Goal: Task Accomplishment & Management: Complete application form

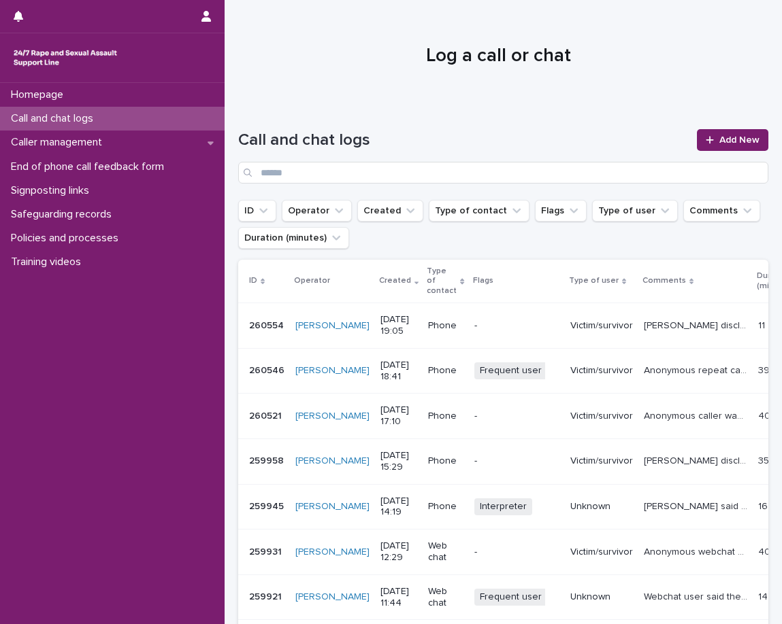
click at [57, 411] on div "Homepage Call and chat logs Caller management End of phone call feedback form S…" at bounding box center [112, 353] width 224 height 541
click at [358, 116] on div "Call and chat logs Add New" at bounding box center [503, 151] width 530 height 98
click at [719, 150] on link "Add New" at bounding box center [732, 140] width 71 height 22
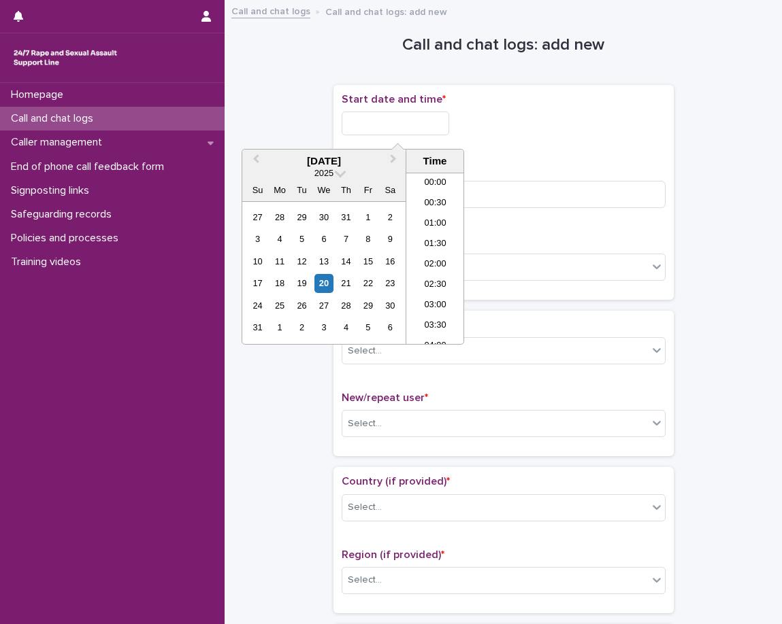
click at [447, 123] on input "text" at bounding box center [394, 124] width 107 height 24
click at [429, 216] on li "19:30" at bounding box center [435, 217] width 58 height 20
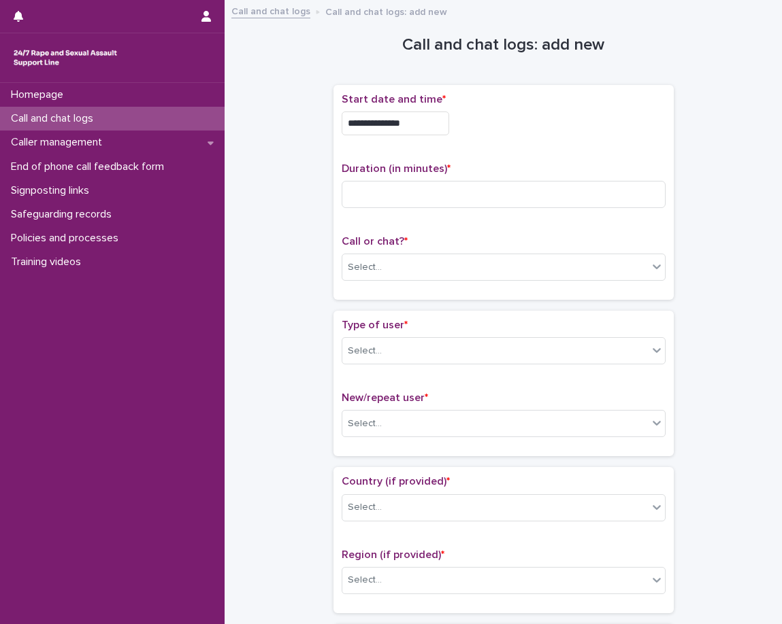
click at [444, 123] on input "**********" at bounding box center [394, 124] width 107 height 24
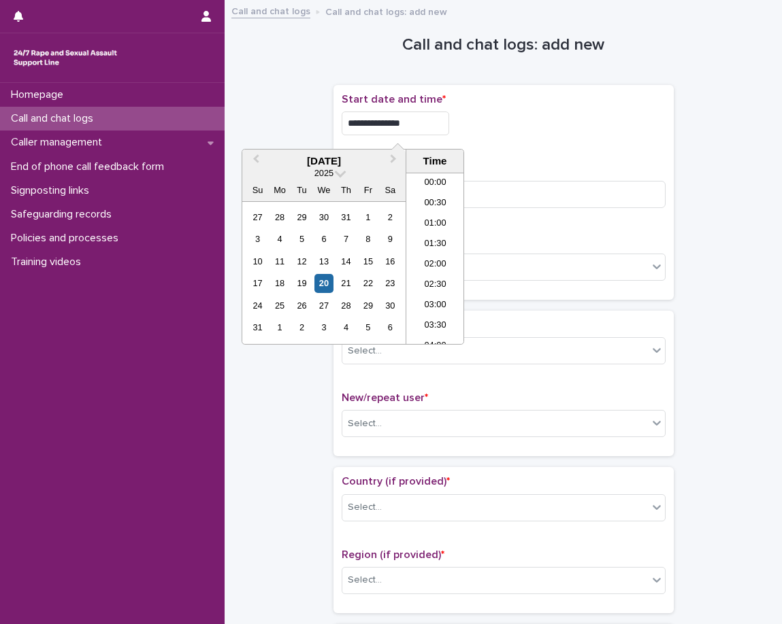
scroll to position [721, 0]
type input "**********"
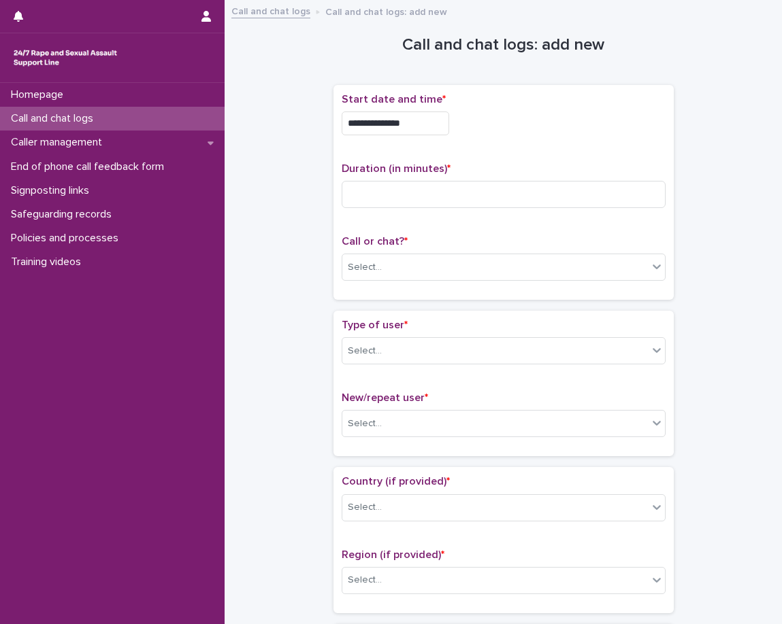
drag, startPoint x: 513, startPoint y: 147, endPoint x: 491, endPoint y: 182, distance: 41.0
click at [513, 148] on div "**********" at bounding box center [503, 192] width 324 height 199
click at [478, 201] on input at bounding box center [503, 194] width 324 height 27
type input "**"
click at [414, 236] on p "Call or chat? *" at bounding box center [503, 241] width 324 height 13
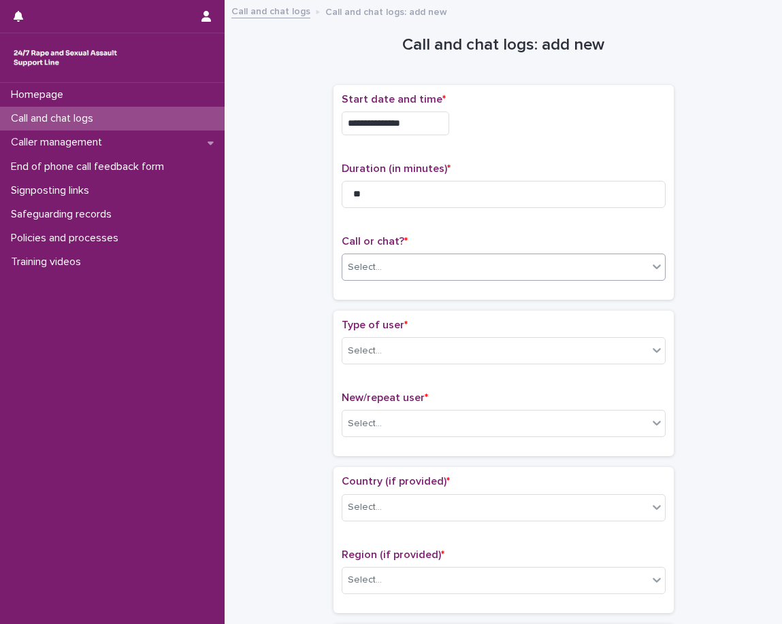
click at [385, 261] on div "Select..." at bounding box center [494, 267] width 305 height 22
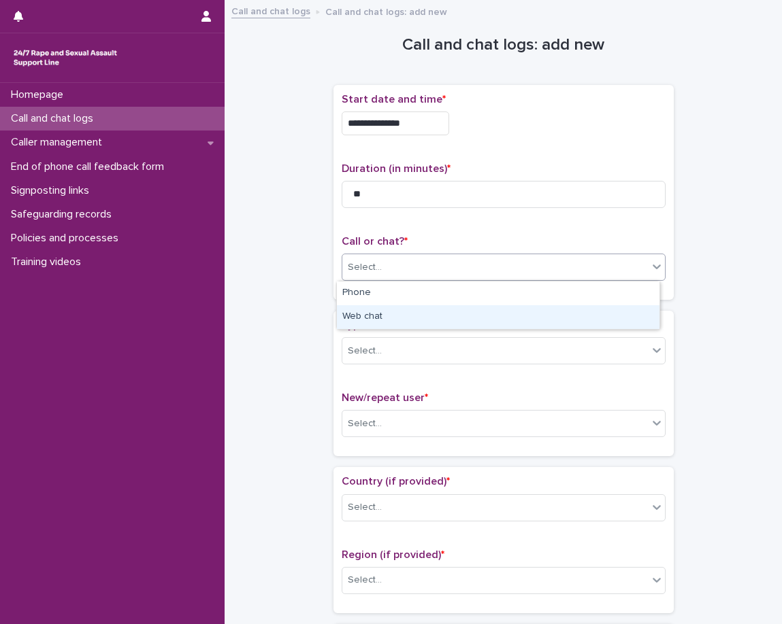
click at [359, 313] on div "Web chat" at bounding box center [498, 317] width 322 height 24
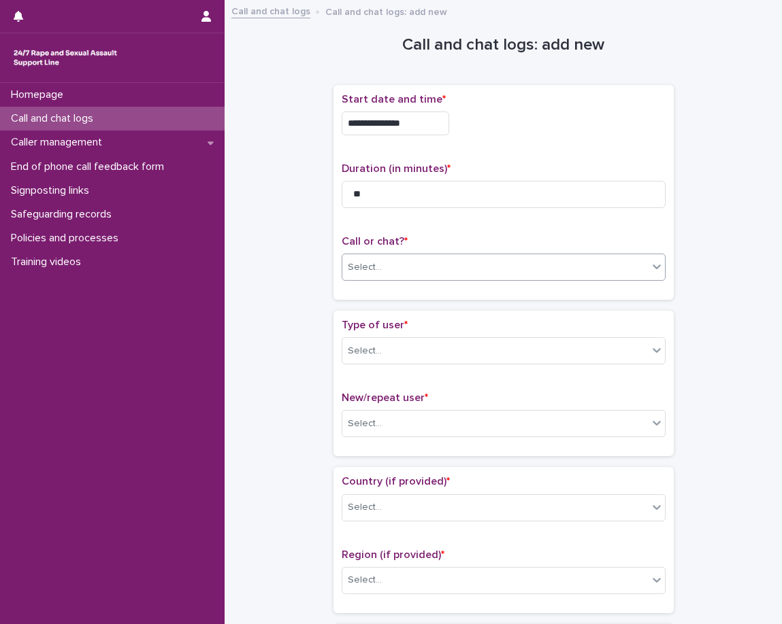
click at [341, 311] on div "Type of user * Select... New/repeat user * Select..." at bounding box center [503, 384] width 340 height 146
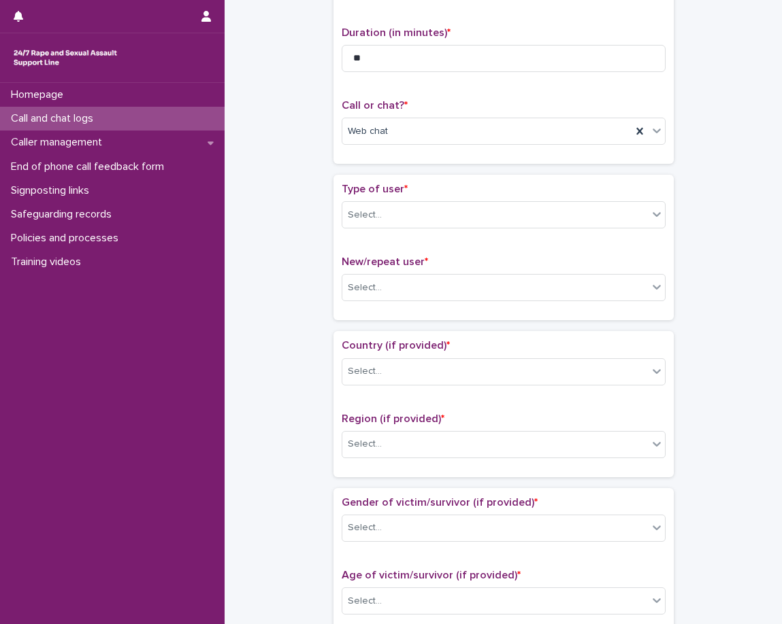
scroll to position [204, 0]
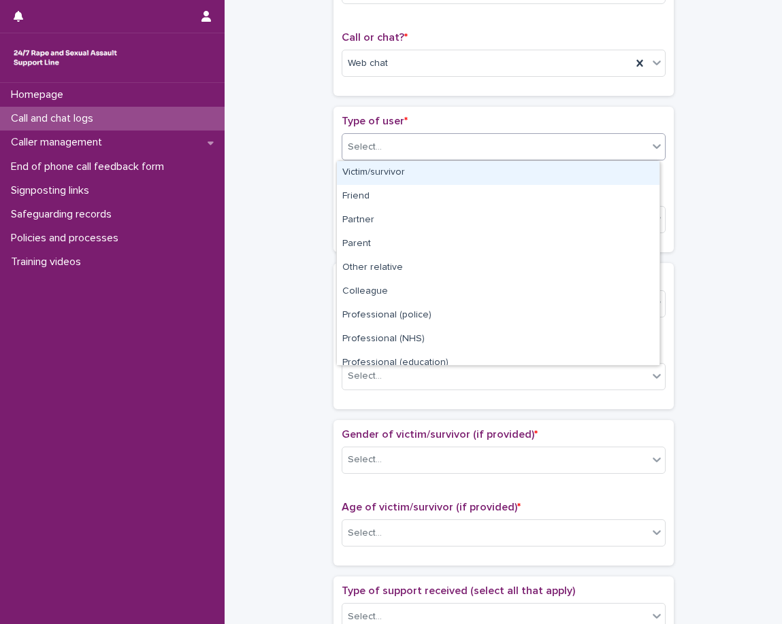
click at [388, 148] on div "Select..." at bounding box center [494, 147] width 305 height 22
drag, startPoint x: 388, startPoint y: 148, endPoint x: 384, endPoint y: 161, distance: 14.2
click at [388, 148] on div "Select..." at bounding box center [494, 147] width 305 height 22
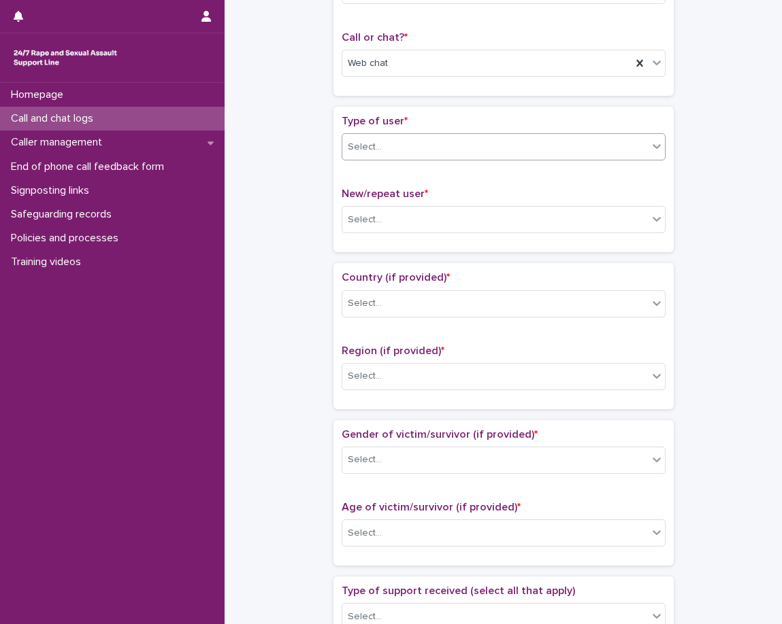
click at [385, 148] on div "Select..." at bounding box center [494, 147] width 305 height 22
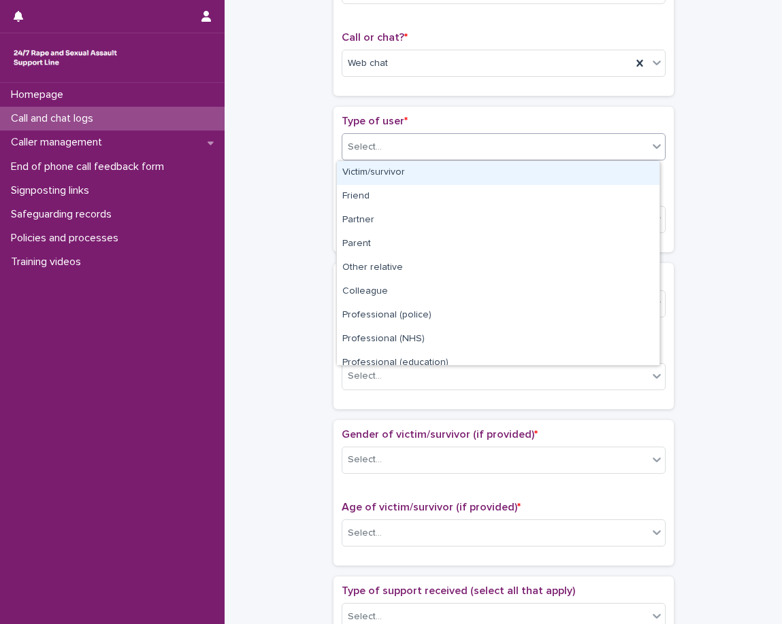
click at [380, 175] on div "Victim/survivor" at bounding box center [498, 173] width 322 height 24
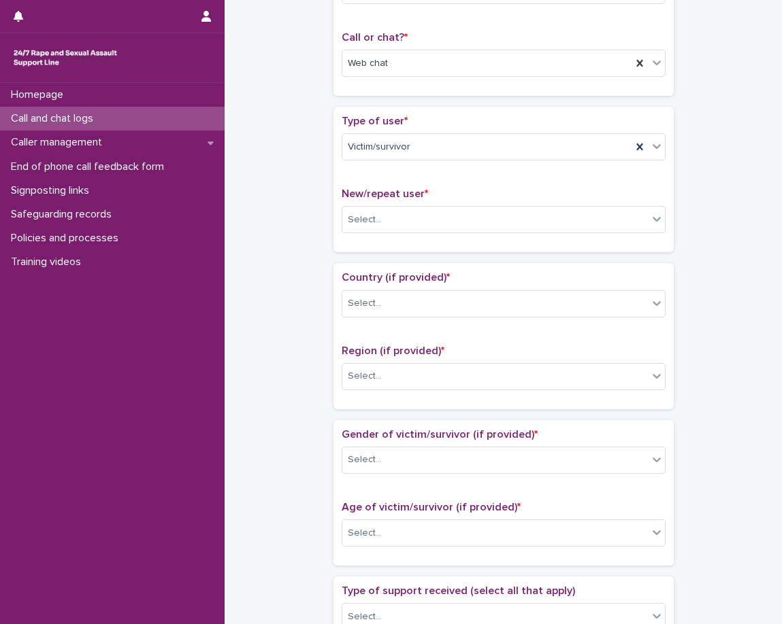
click at [363, 183] on div "Type of user * Victim/survivor New/repeat user * Select..." at bounding box center [503, 179] width 324 height 129
click at [446, 235] on div "New/repeat user * Select..." at bounding box center [503, 216] width 324 height 56
click at [451, 222] on div "Select..." at bounding box center [494, 220] width 305 height 22
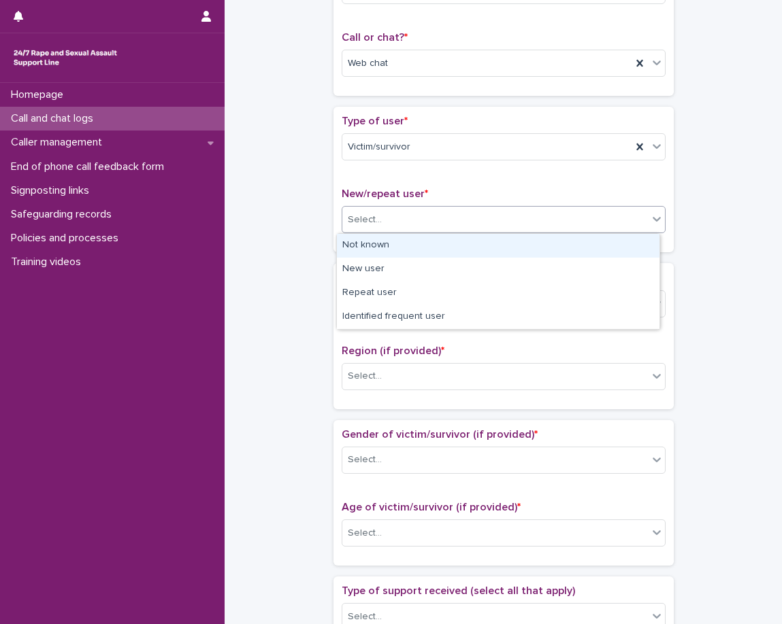
click at [408, 249] on div "Not known" at bounding box center [498, 246] width 322 height 24
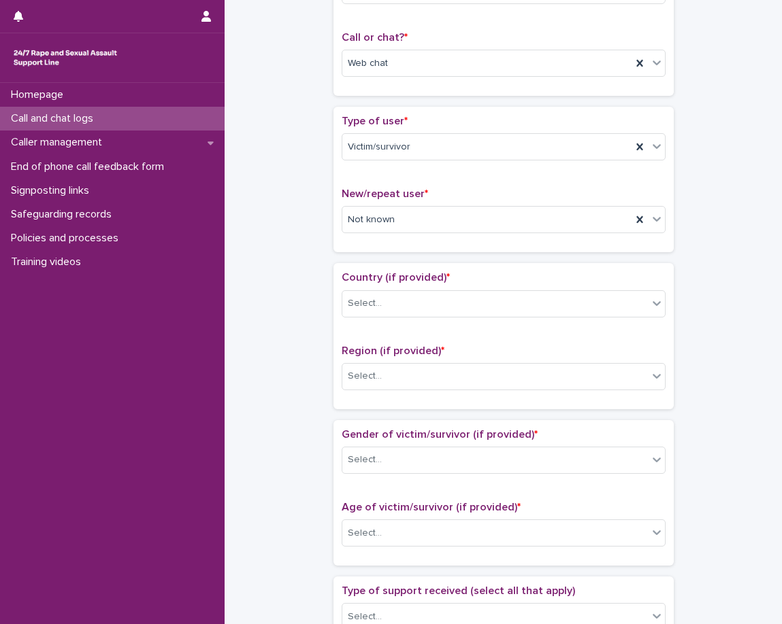
click at [399, 256] on div "Loading... Saving… Type of user * Victim/survivor New/repeat user * Not known" at bounding box center [503, 185] width 340 height 156
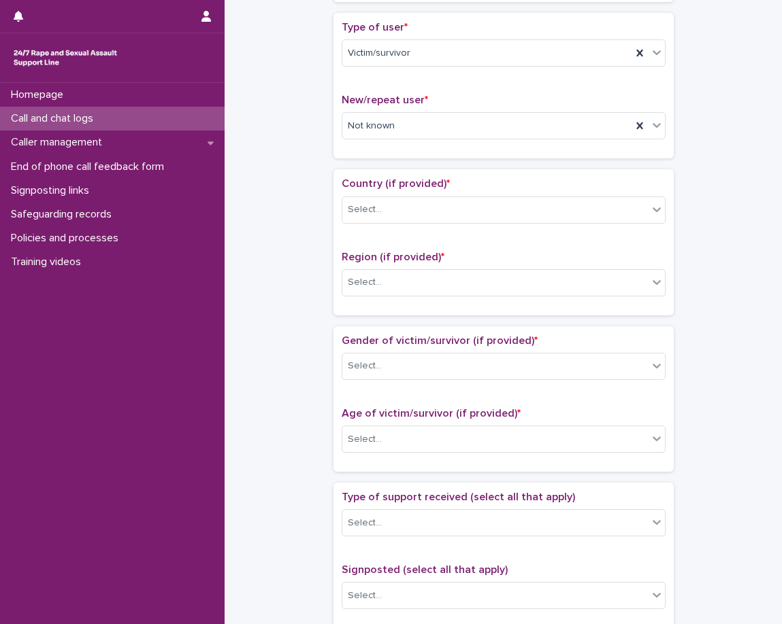
scroll to position [340, 0]
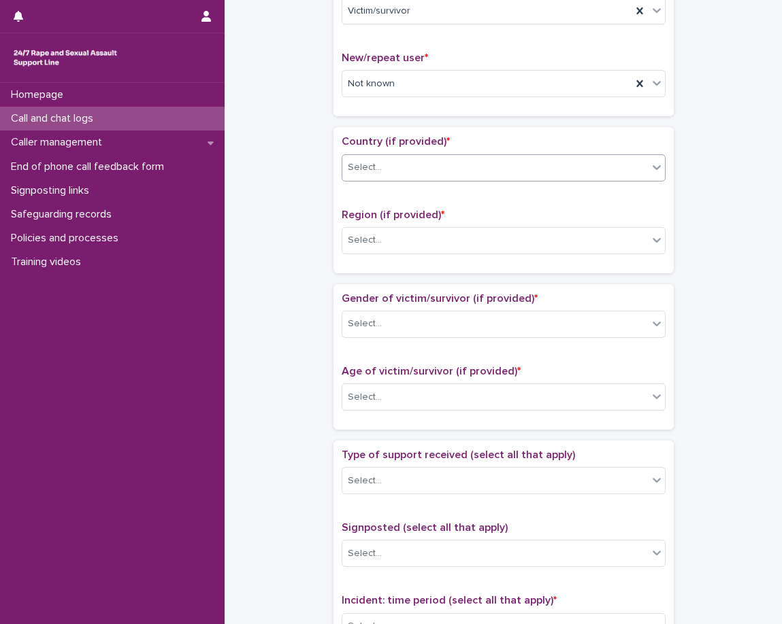
click at [421, 174] on div "Select..." at bounding box center [494, 167] width 305 height 22
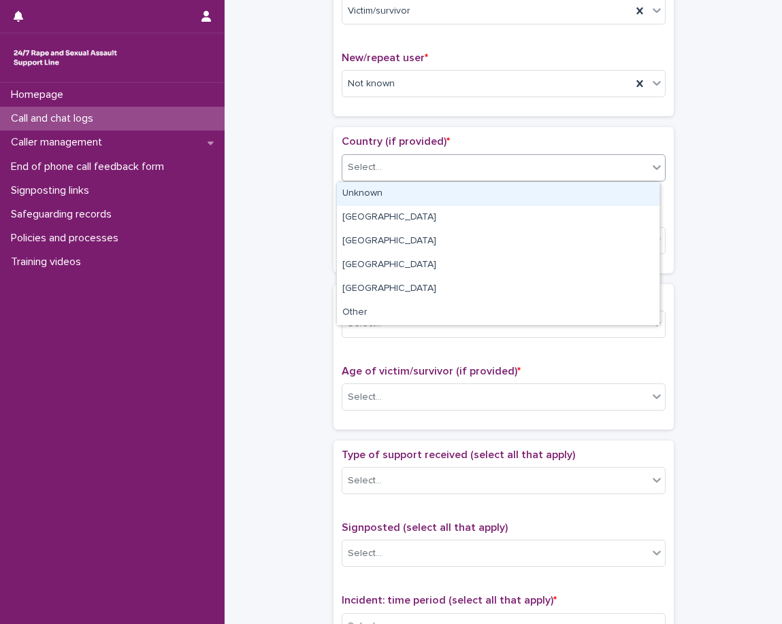
click at [412, 194] on div "Unknown" at bounding box center [498, 194] width 322 height 24
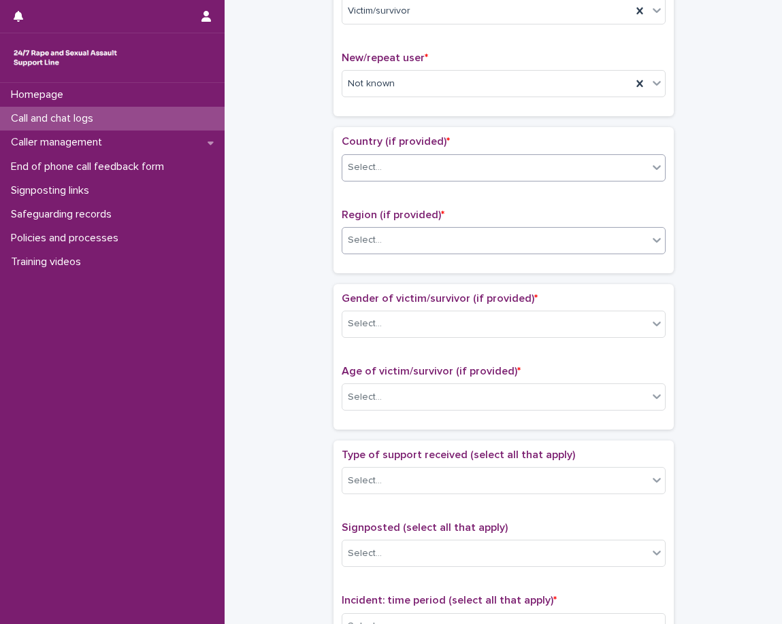
drag, startPoint x: 399, startPoint y: 212, endPoint x: 392, endPoint y: 231, distance: 20.2
click at [399, 215] on span "Region (if provided) *" at bounding box center [392, 215] width 103 height 11
click at [392, 237] on div "Select..." at bounding box center [494, 240] width 305 height 22
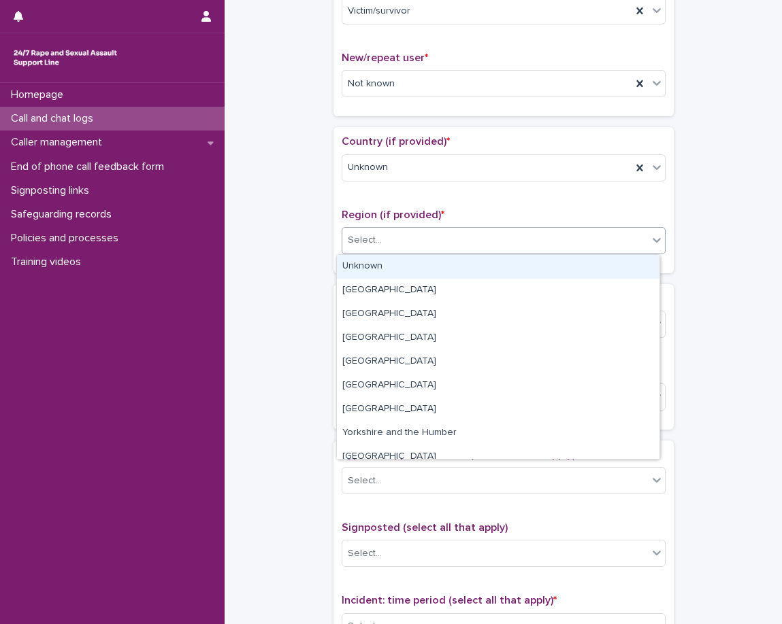
drag, startPoint x: 375, startPoint y: 267, endPoint x: 363, endPoint y: 275, distance: 14.7
click at [375, 267] on div "Unknown" at bounding box center [498, 267] width 322 height 24
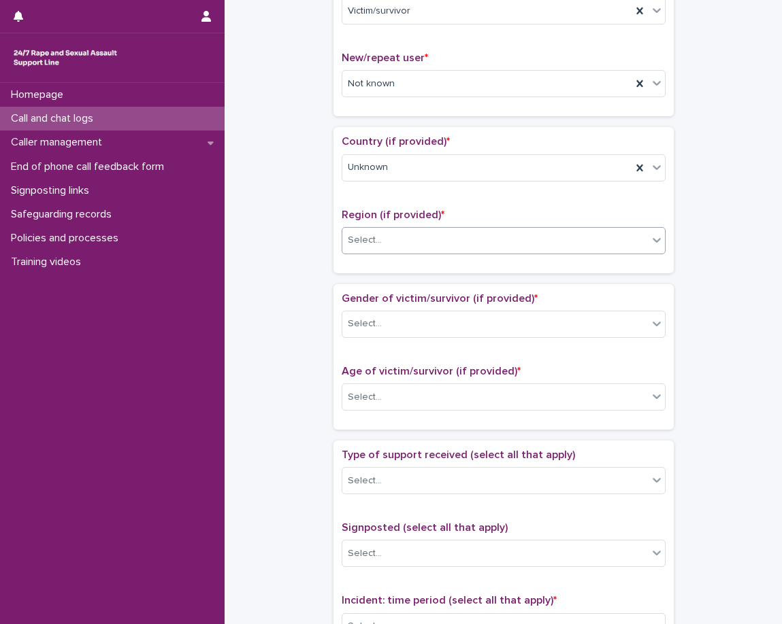
click at [363, 275] on div "Loading... Saving… Country (if provided) * Unknown Region (if provided) * optio…" at bounding box center [503, 205] width 340 height 156
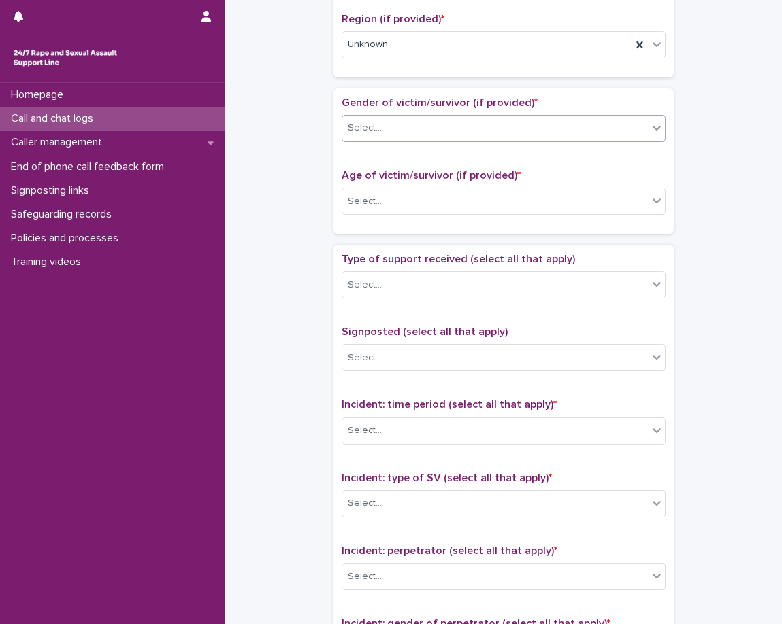
scroll to position [544, 0]
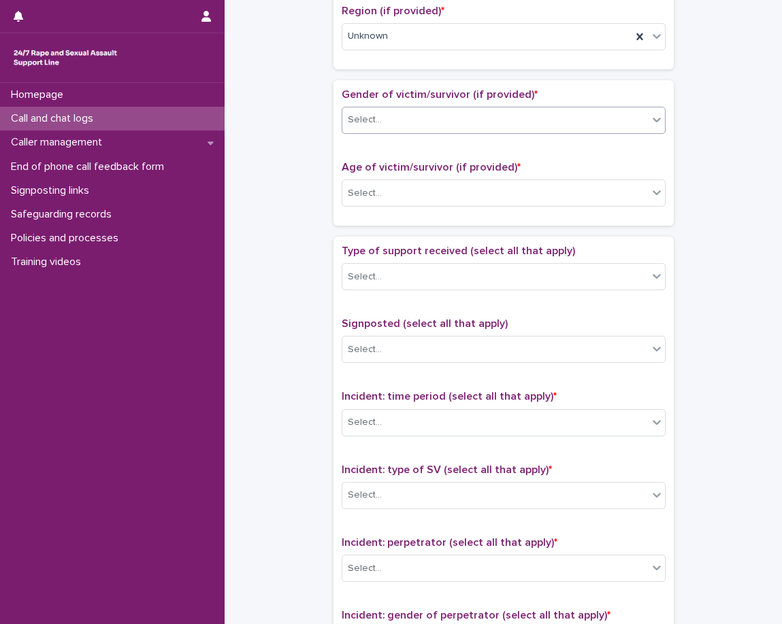
click at [401, 116] on div "Select..." at bounding box center [494, 120] width 305 height 22
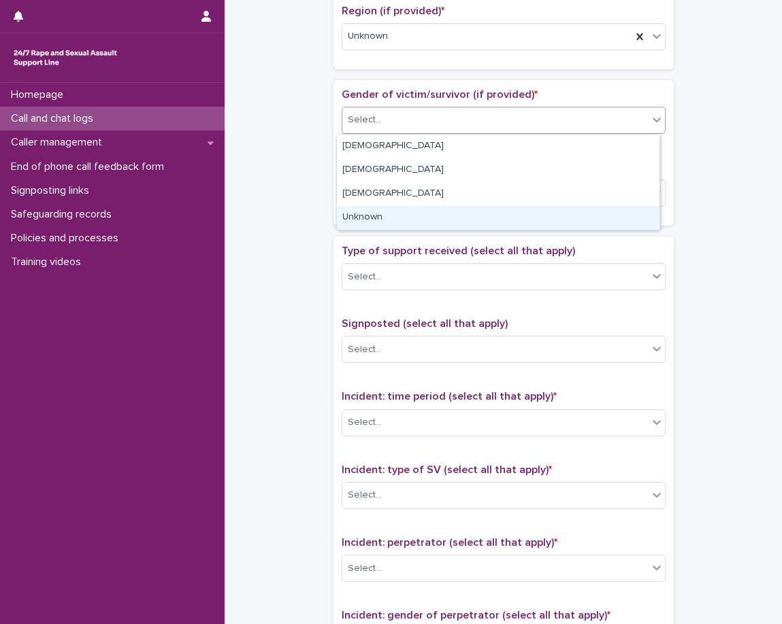
click at [357, 216] on div "Unknown" at bounding box center [498, 218] width 322 height 24
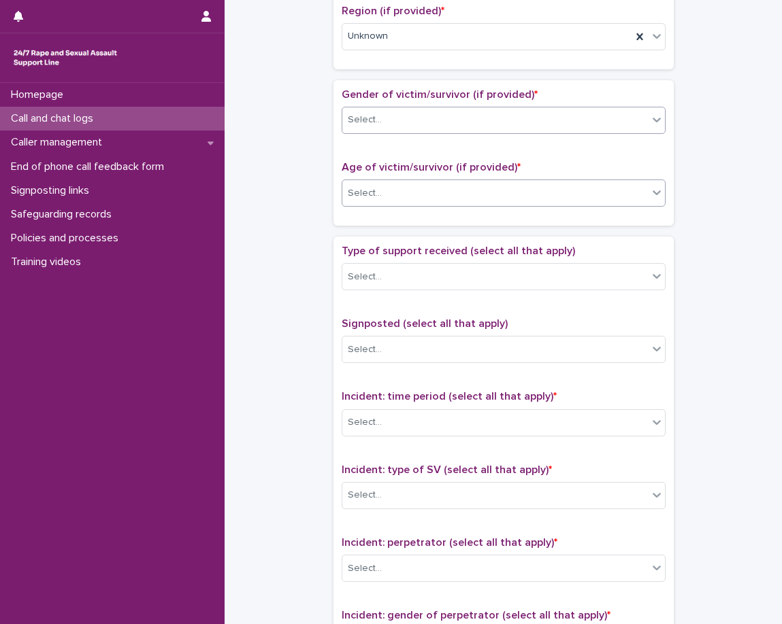
click at [358, 203] on div "Select..." at bounding box center [494, 193] width 305 height 22
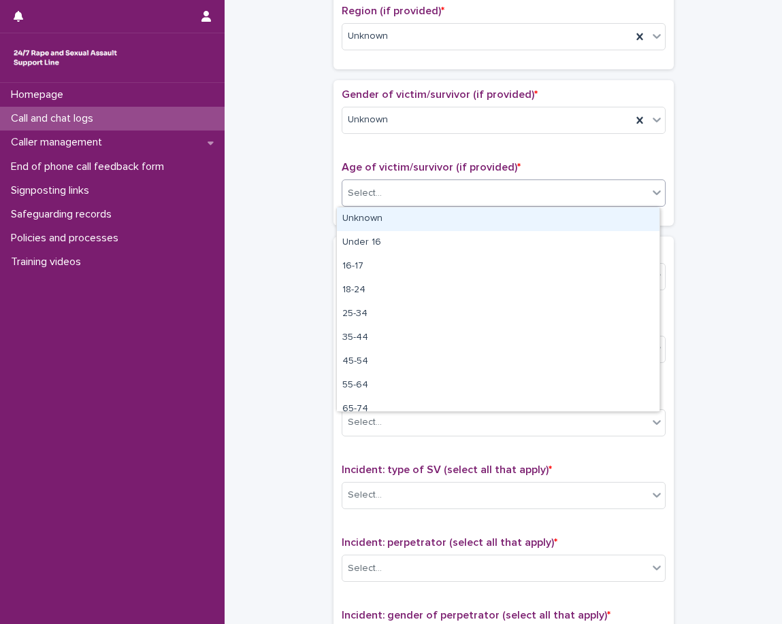
click at [359, 218] on div "Unknown" at bounding box center [498, 219] width 322 height 24
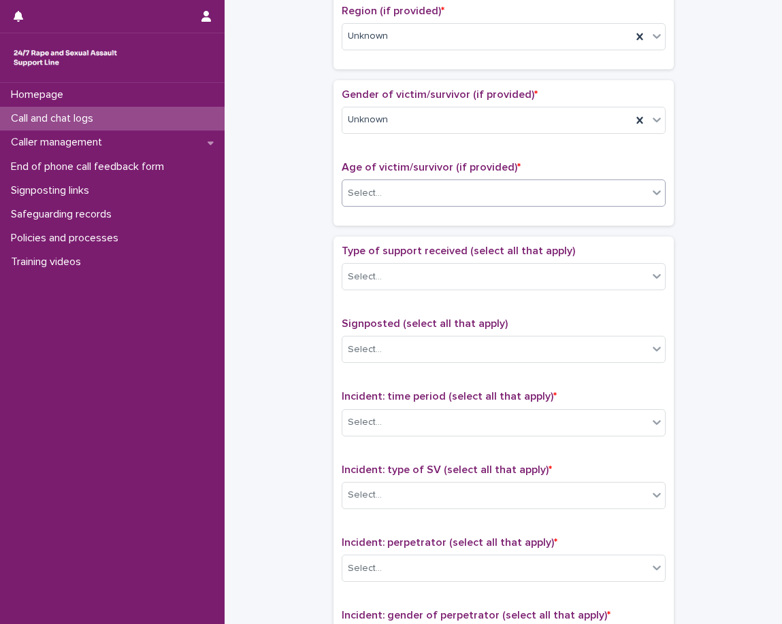
click at [356, 221] on div "Gender of victim/survivor (if provided) * Unknown Age of victim/survivor (if pr…" at bounding box center [503, 153] width 340 height 146
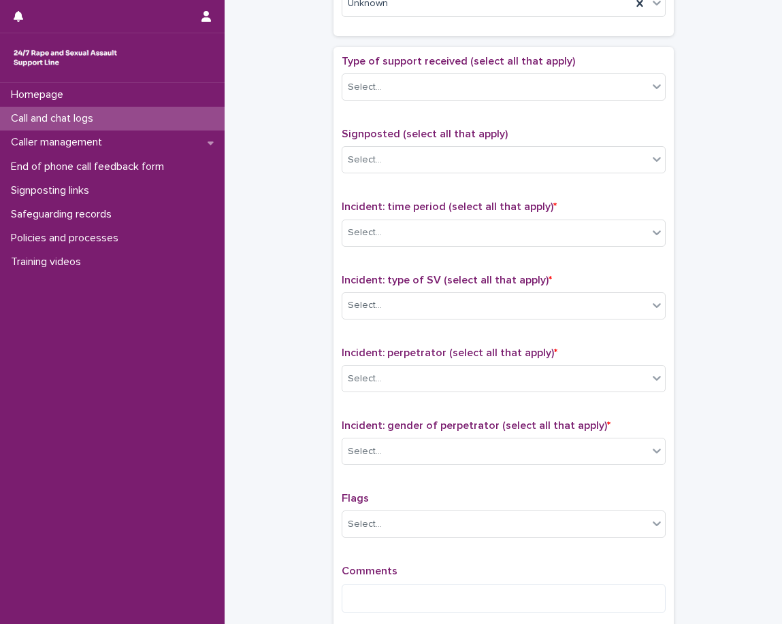
scroll to position [748, 0]
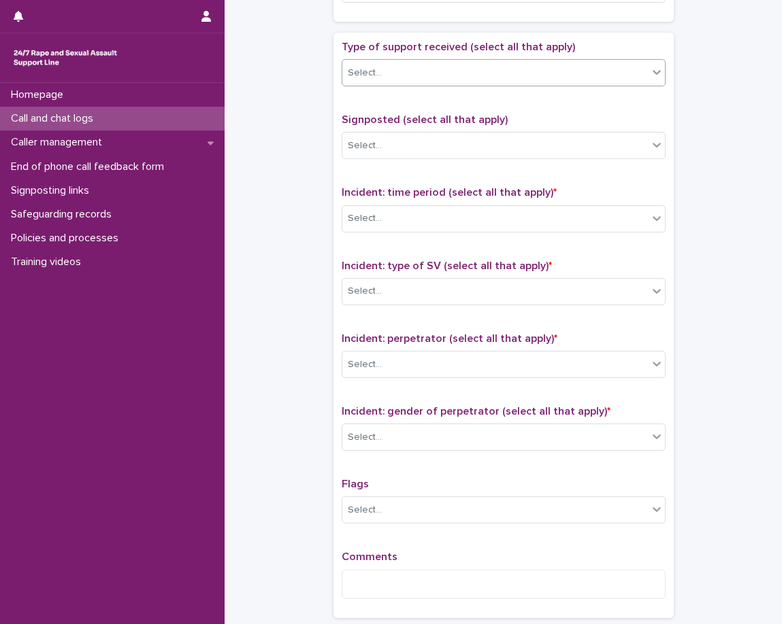
click at [419, 76] on div "Select..." at bounding box center [494, 73] width 305 height 22
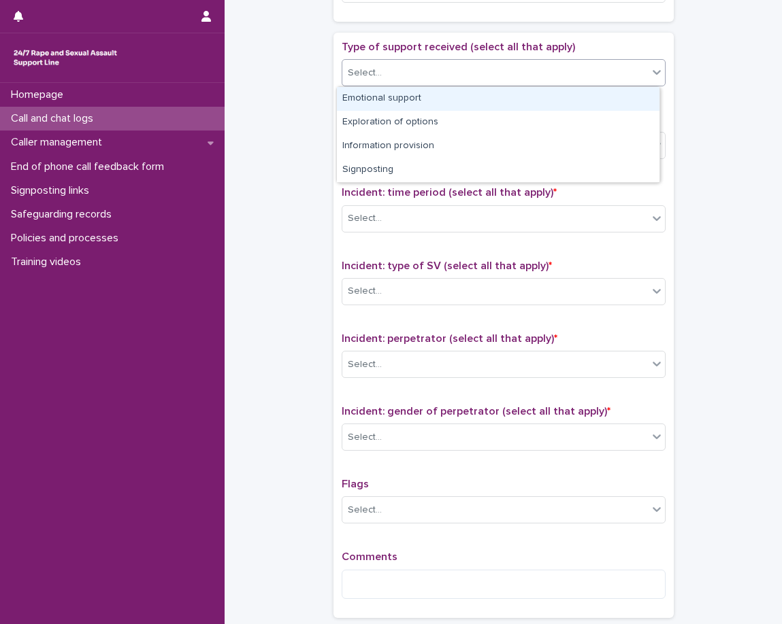
click at [416, 99] on div "Emotional support" at bounding box center [498, 99] width 322 height 24
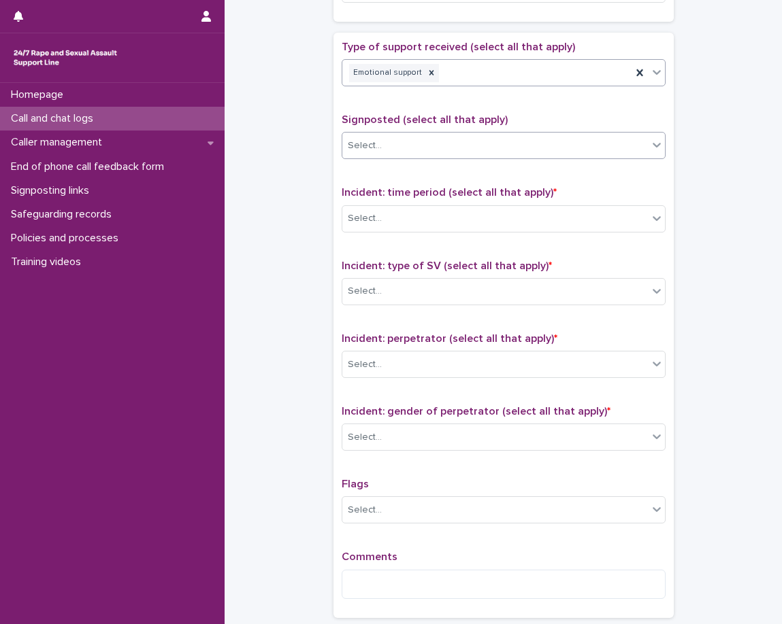
click at [422, 149] on div "Select..." at bounding box center [494, 146] width 305 height 22
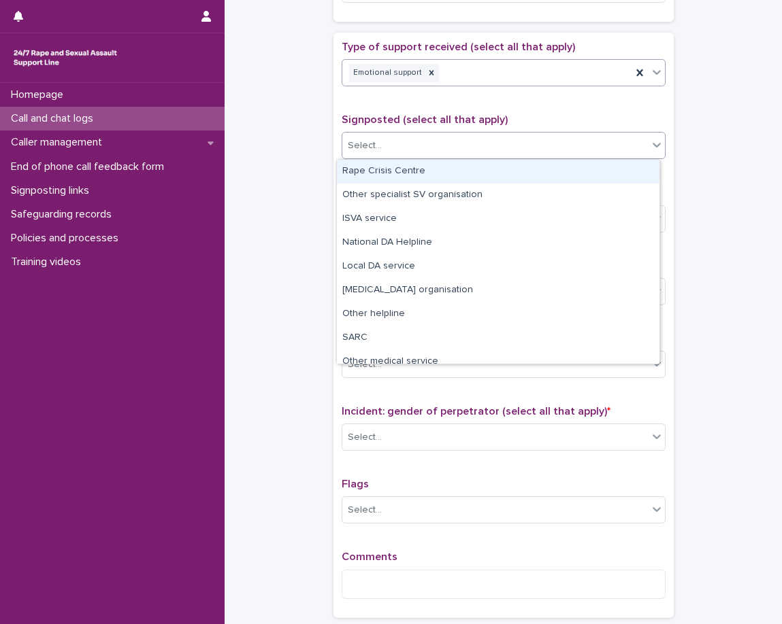
click at [505, 69] on div "Emotional support" at bounding box center [486, 73] width 289 height 24
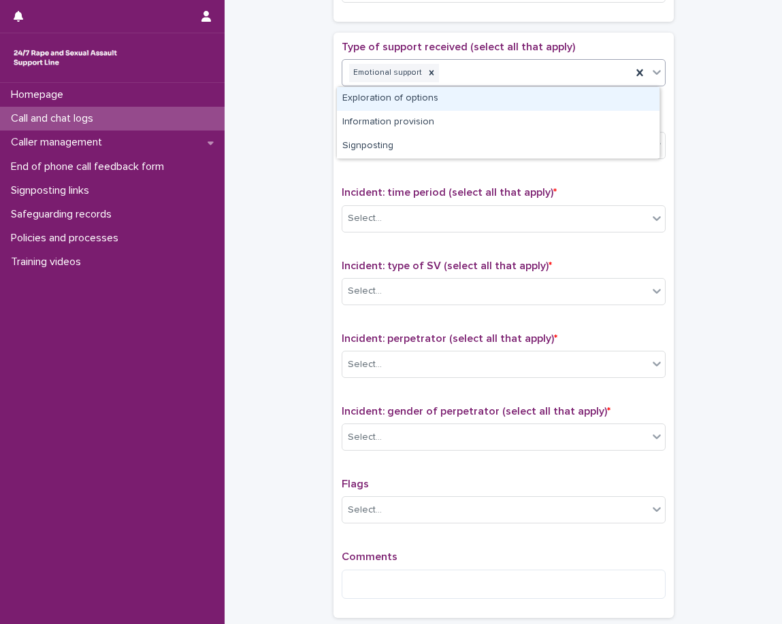
click at [488, 102] on div "Exploration of options" at bounding box center [498, 99] width 322 height 24
drag, startPoint x: 482, startPoint y: 112, endPoint x: 475, endPoint y: 122, distance: 12.7
click at [481, 114] on div "Type of support received (select all that apply) option Emotional support, sele…" at bounding box center [503, 325] width 324 height 569
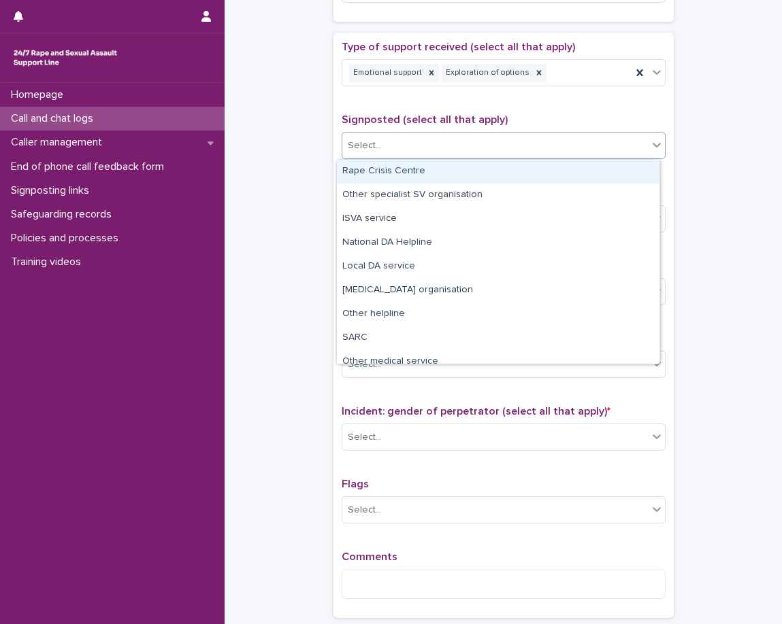
click at [450, 148] on div "Select..." at bounding box center [494, 146] width 305 height 22
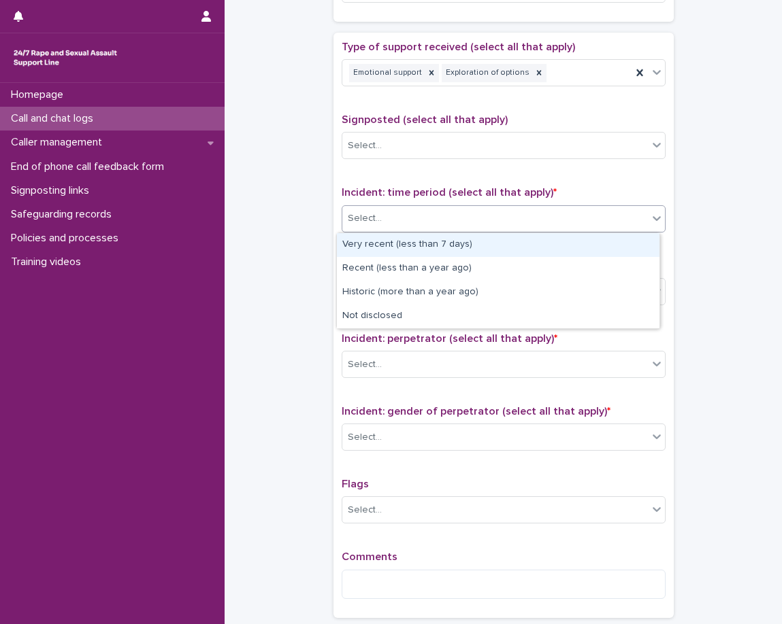
click at [404, 214] on div "Select..." at bounding box center [494, 218] width 305 height 22
click at [534, 71] on icon at bounding box center [539, 73] width 10 height 10
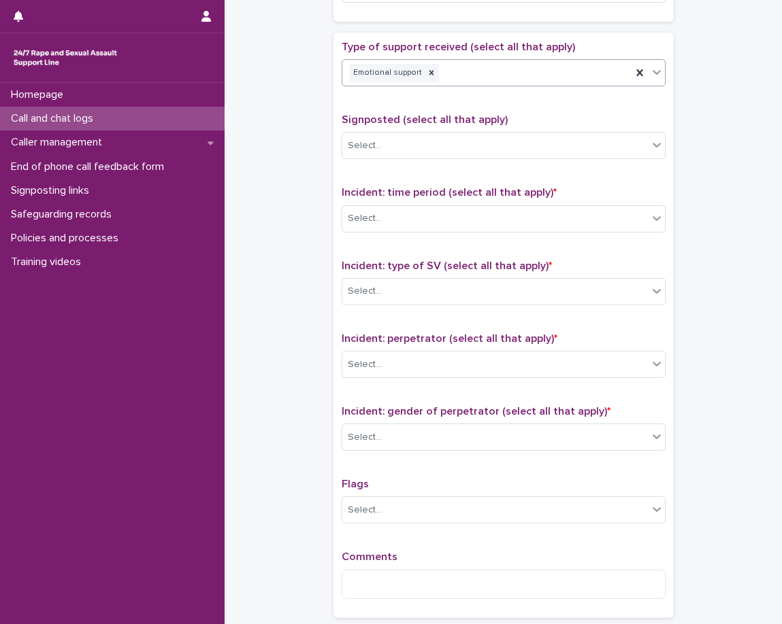
drag, startPoint x: 507, startPoint y: 98, endPoint x: 497, endPoint y: 114, distance: 19.1
click at [507, 101] on div "Type of support received (select all that apply) Emotional support Signposted (…" at bounding box center [503, 325] width 324 height 569
click at [436, 222] on div "Select..." at bounding box center [494, 218] width 305 height 22
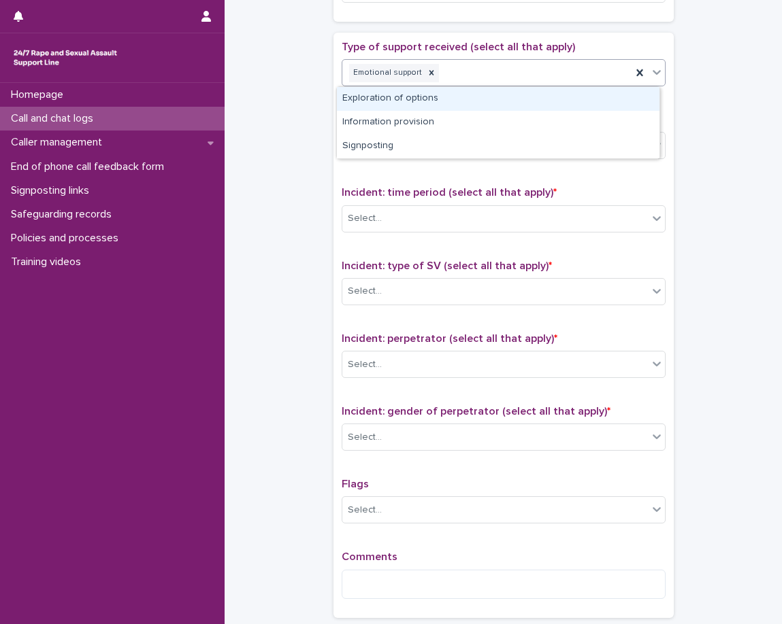
click at [487, 80] on div "Emotional support" at bounding box center [486, 73] width 289 height 24
drag, startPoint x: 487, startPoint y: 80, endPoint x: 481, endPoint y: 93, distance: 14.3
click at [487, 81] on div "Emotional support" at bounding box center [486, 73] width 289 height 24
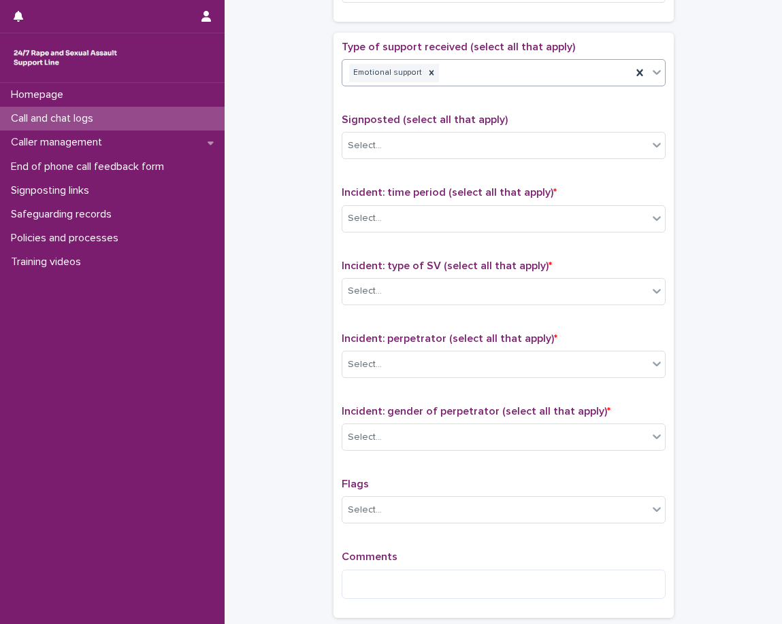
click at [457, 114] on span "Signposted (select all that apply)" at bounding box center [424, 119] width 166 height 11
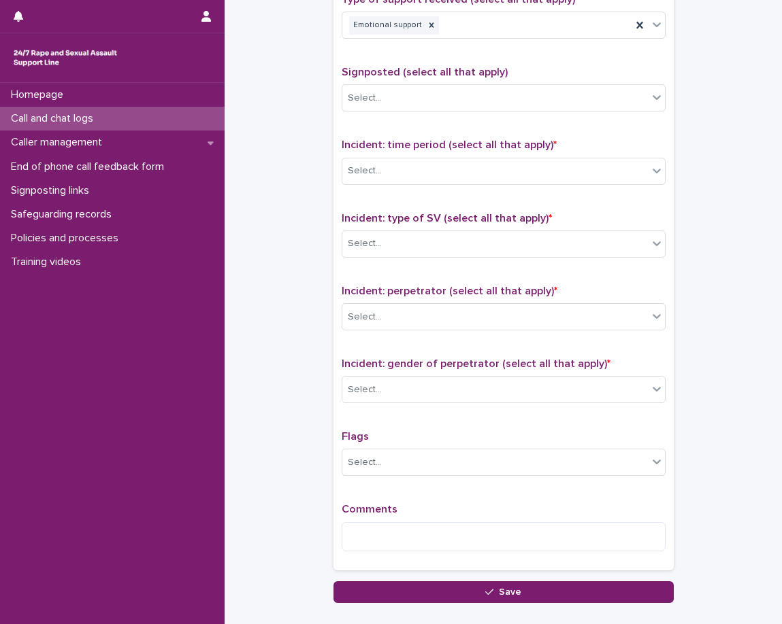
scroll to position [816, 0]
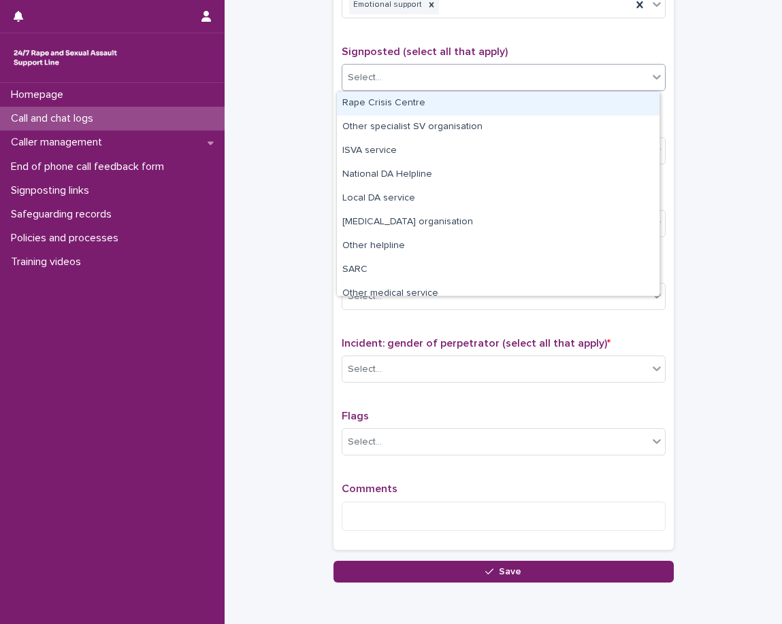
click at [458, 83] on div "Select..." at bounding box center [494, 78] width 305 height 22
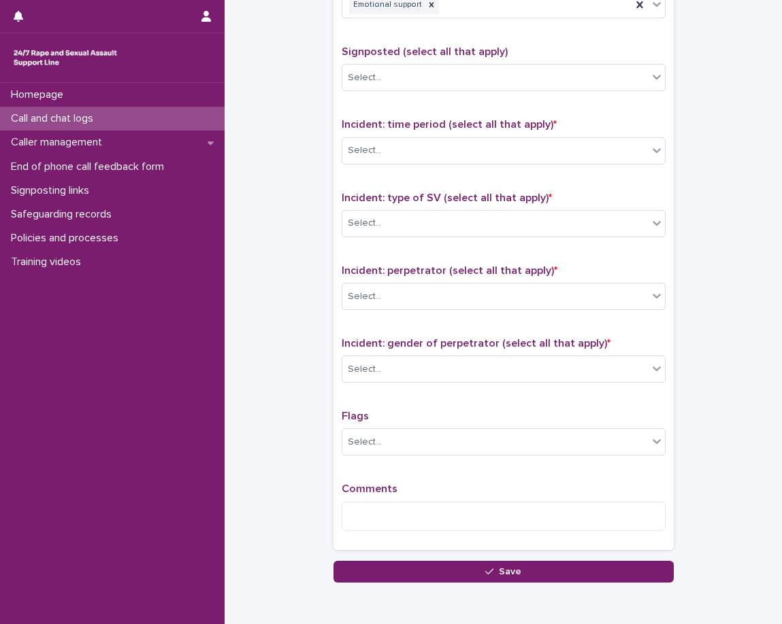
click at [468, 50] on span "Signposted (select all that apply)" at bounding box center [424, 51] width 166 height 11
click at [439, 152] on div "Select..." at bounding box center [494, 150] width 305 height 22
click at [435, 197] on span "Incident: type of SV (select all that apply) *" at bounding box center [446, 198] width 210 height 11
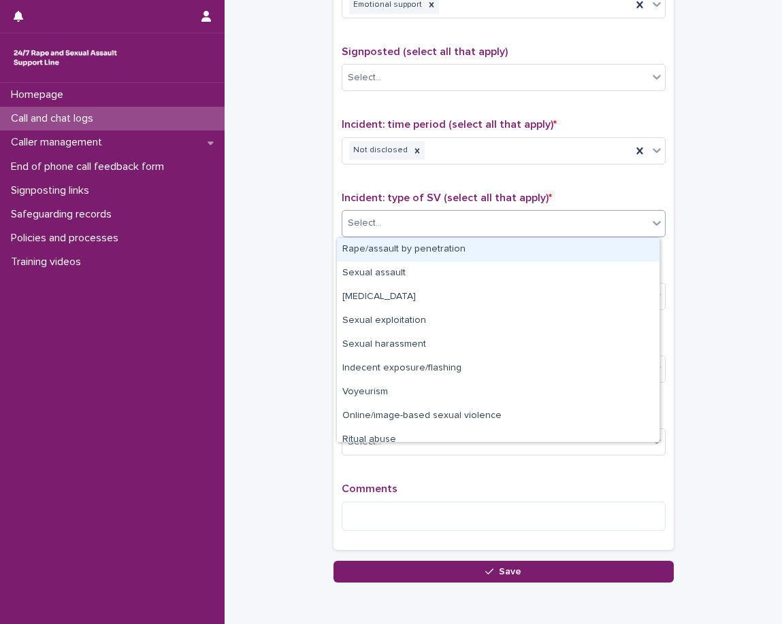
click at [435, 227] on div "Select..." at bounding box center [494, 223] width 305 height 22
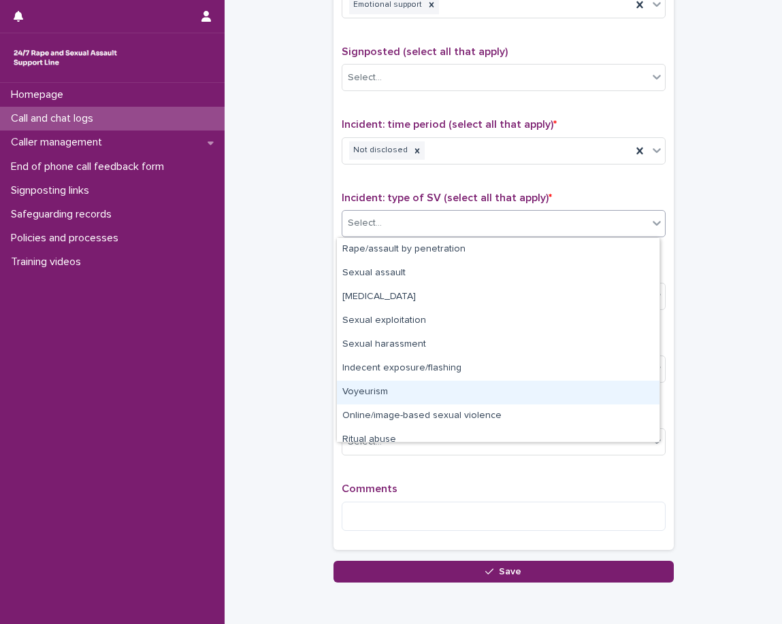
scroll to position [34, 0]
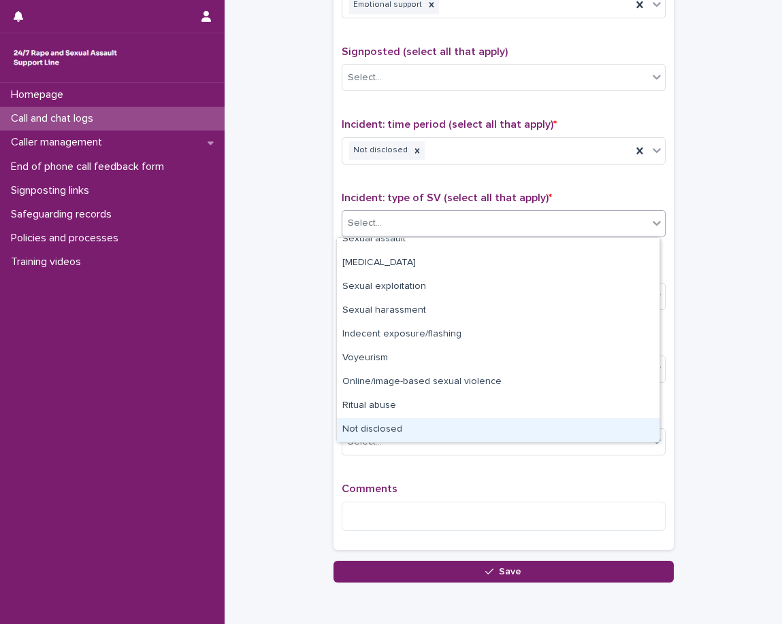
click at [404, 429] on div "Not disclosed" at bounding box center [498, 430] width 322 height 24
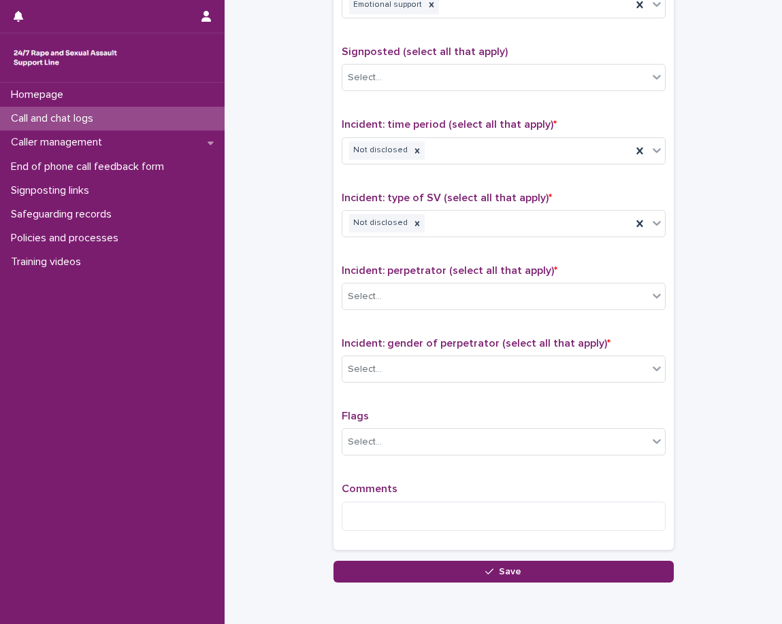
click at [416, 273] on span "Incident: perpetrator (select all that apply) *" at bounding box center [449, 270] width 216 height 11
click at [416, 296] on div "Select..." at bounding box center [494, 297] width 305 height 22
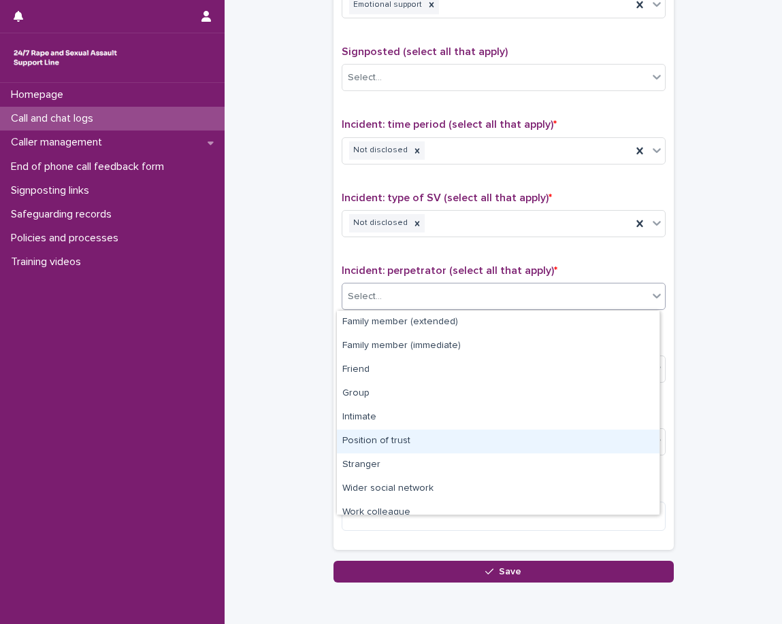
scroll to position [58, 0]
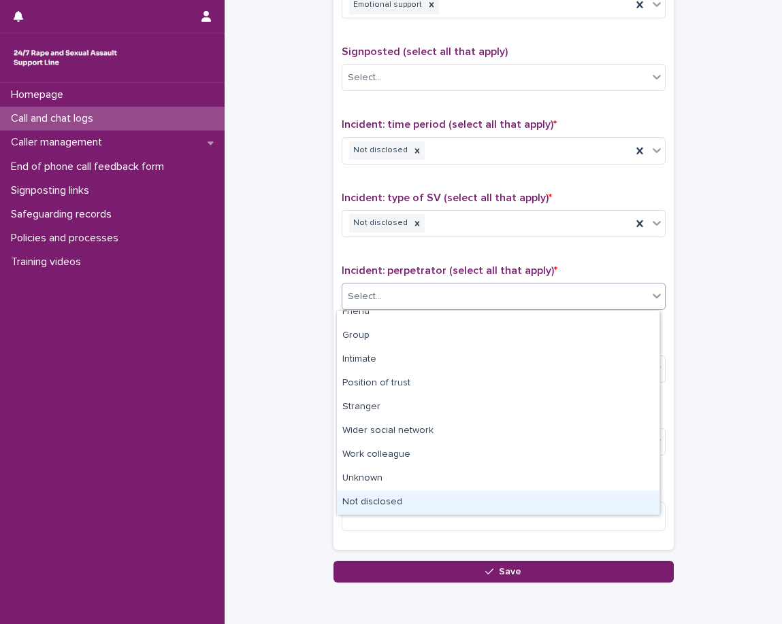
click at [369, 503] on div "Not disclosed" at bounding box center [498, 503] width 322 height 24
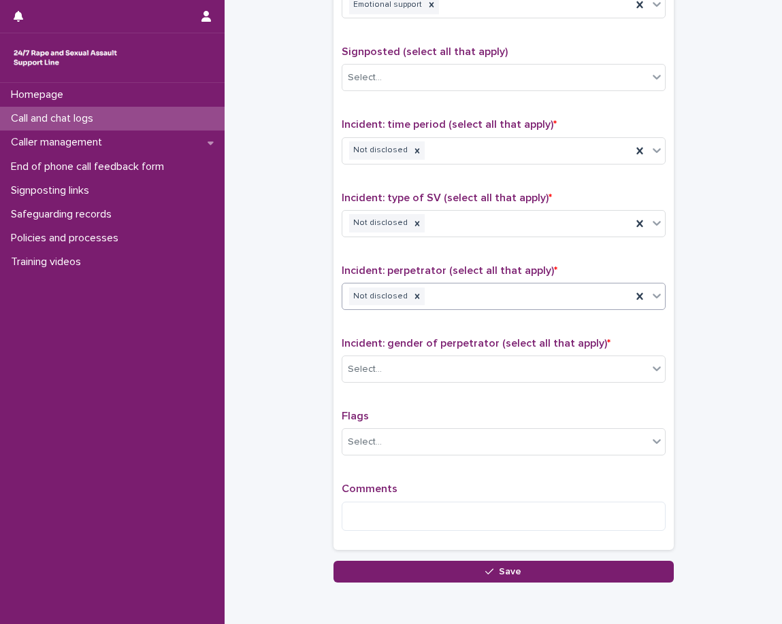
click at [379, 361] on div "Select..." at bounding box center [494, 369] width 305 height 22
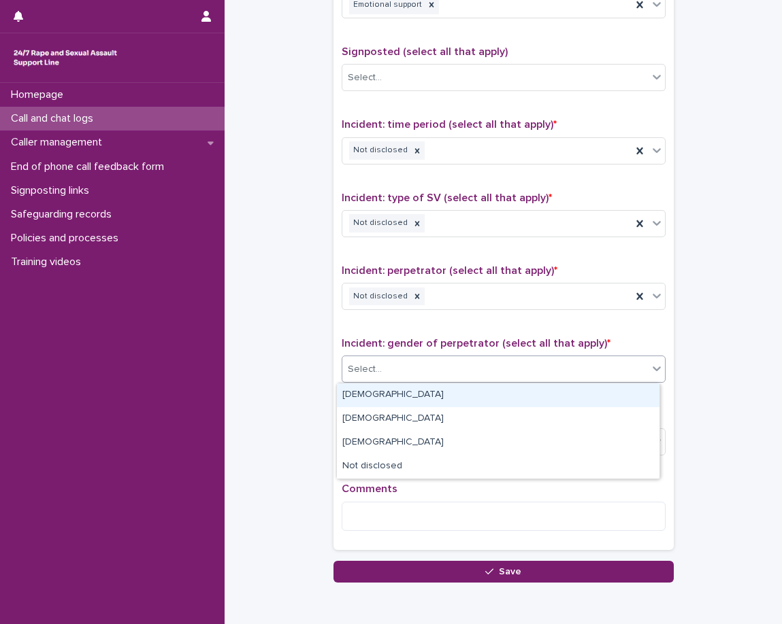
click at [369, 397] on div "[DEMOGRAPHIC_DATA]" at bounding box center [498, 396] width 322 height 24
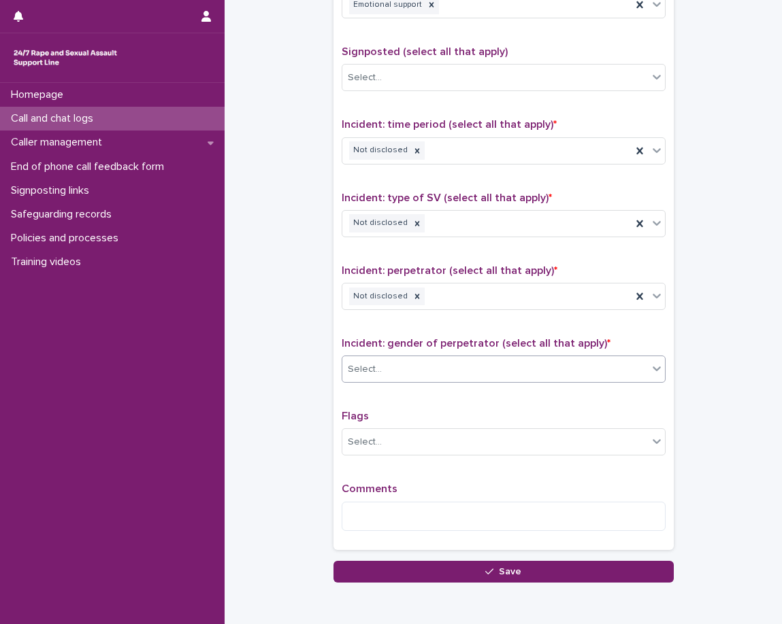
click at [348, 409] on div "Type of support received (select all that apply) Emotional support Signposted (…" at bounding box center [503, 257] width 324 height 569
click at [374, 446] on div "Select..." at bounding box center [365, 442] width 34 height 14
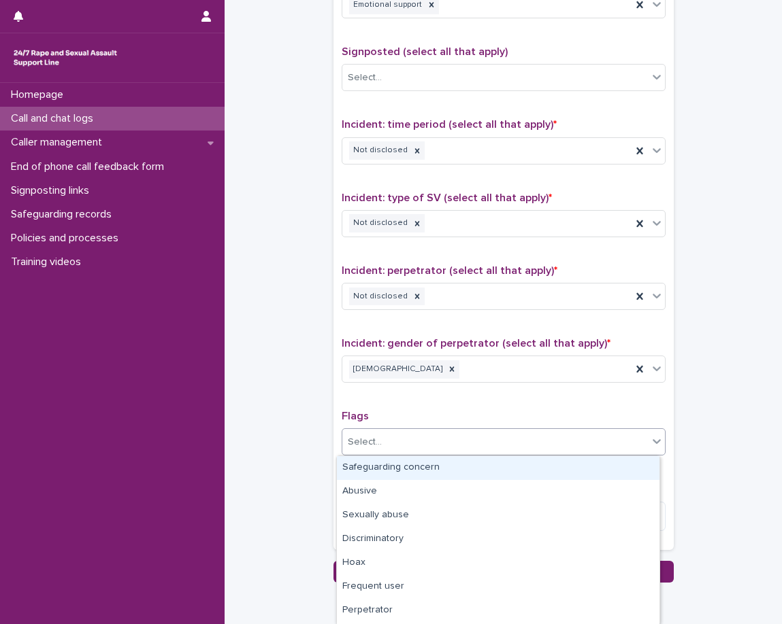
click at [385, 413] on p "Flags" at bounding box center [503, 416] width 324 height 13
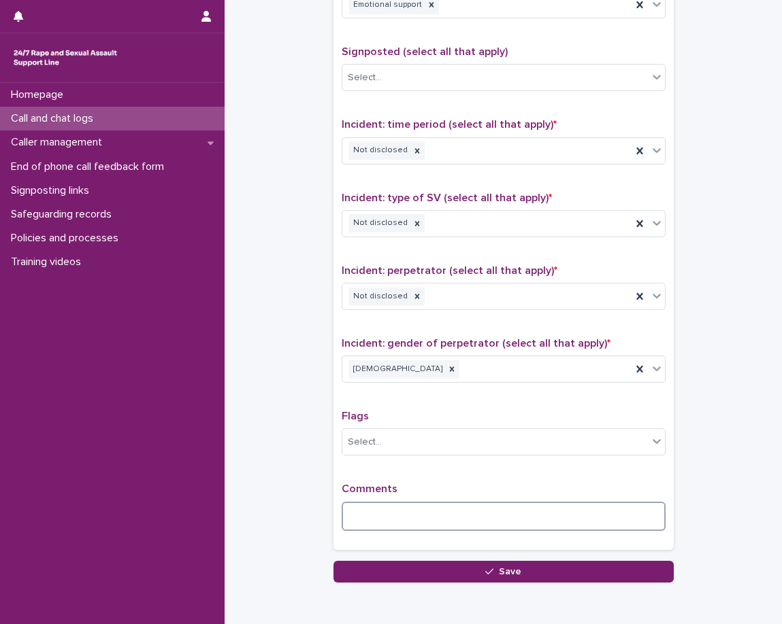
click at [382, 514] on textarea at bounding box center [503, 516] width 324 height 29
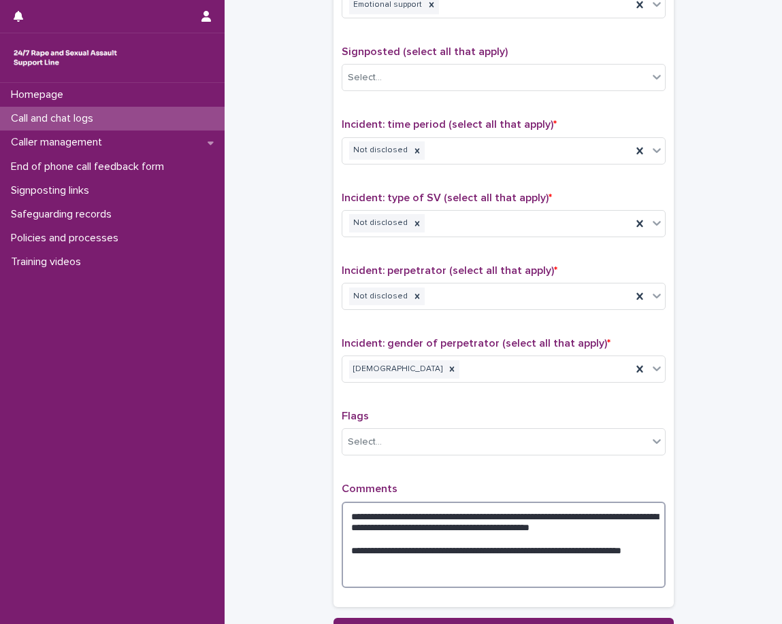
click at [545, 561] on textarea "**********" at bounding box center [503, 545] width 324 height 86
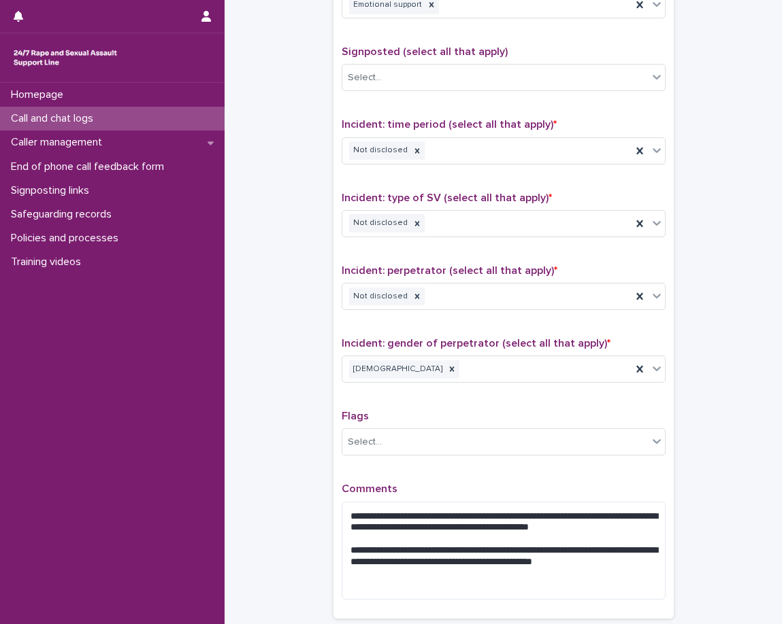
click at [521, 403] on div "**********" at bounding box center [503, 292] width 324 height 638
click at [540, 573] on textarea "**********" at bounding box center [503, 551] width 324 height 98
type textarea "**********"
click at [541, 473] on div "**********" at bounding box center [503, 292] width 324 height 638
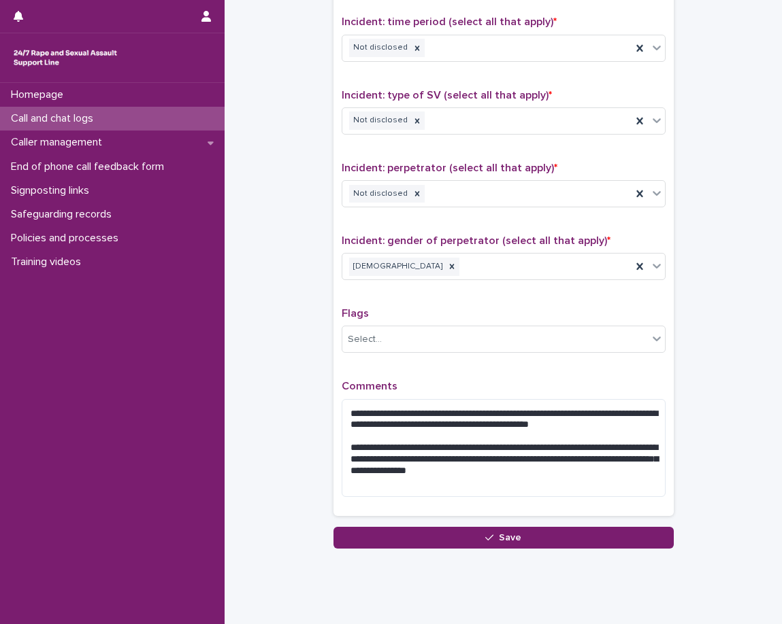
scroll to position [950, 0]
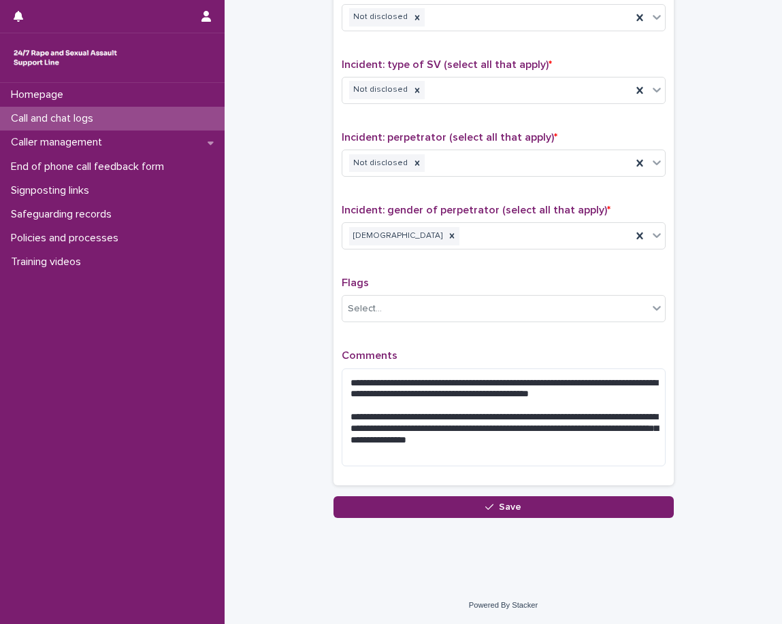
click at [475, 348] on div "**********" at bounding box center [503, 158] width 324 height 638
click at [505, 343] on div "**********" at bounding box center [503, 158] width 324 height 638
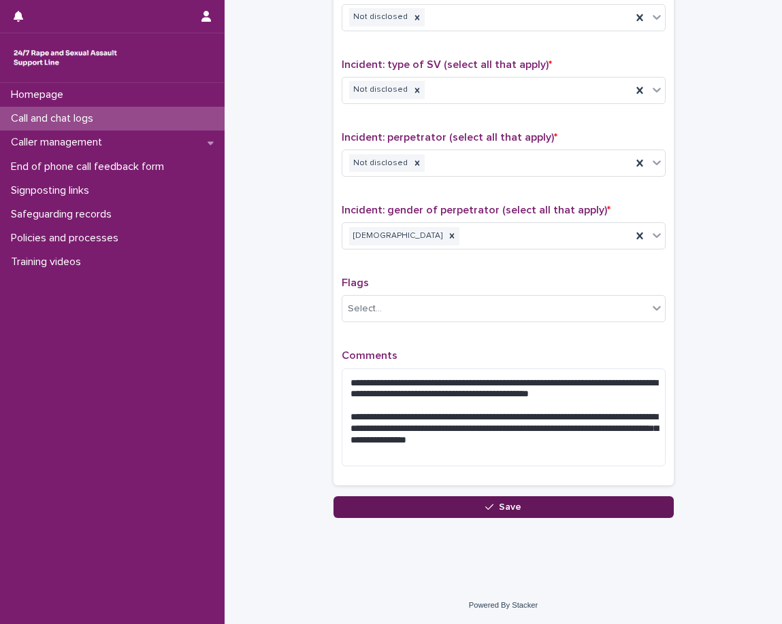
click at [626, 504] on button "Save" at bounding box center [503, 508] width 340 height 22
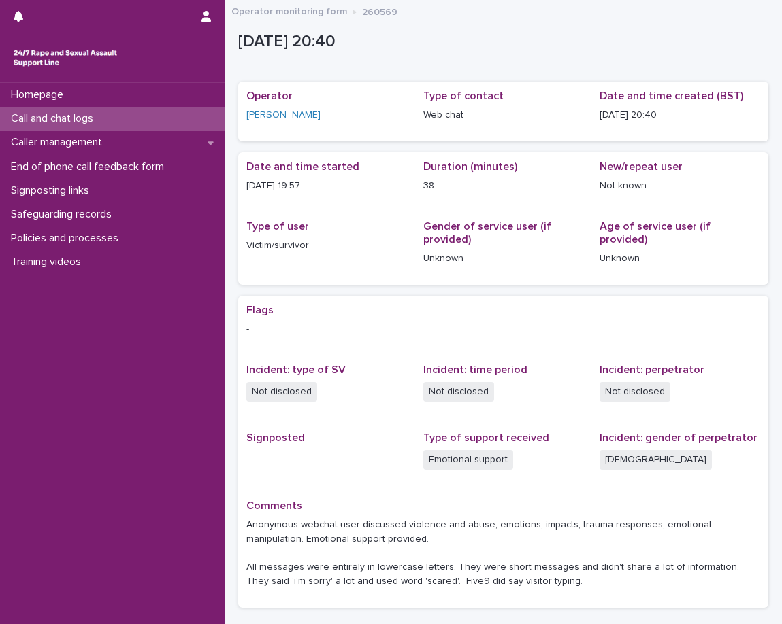
click at [93, 122] on p "Call and chat logs" at bounding box center [54, 118] width 99 height 13
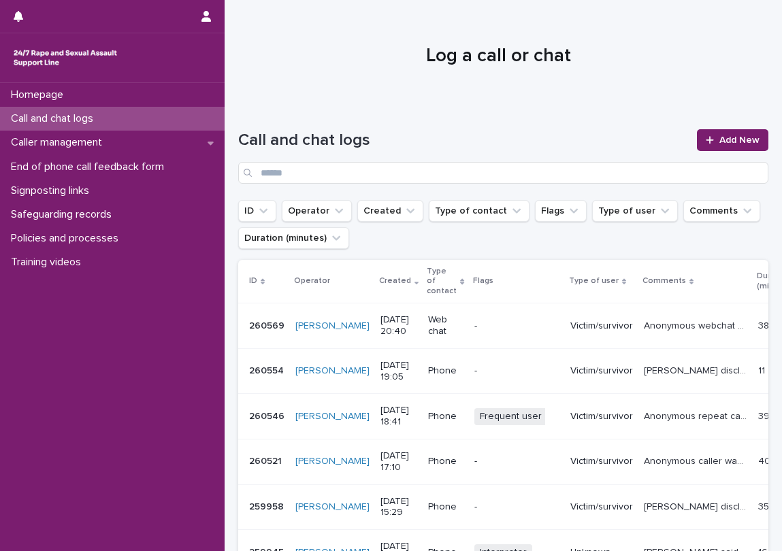
click at [397, 60] on h1 "Log a call or chat" at bounding box center [498, 56] width 520 height 23
click at [716, 146] on link "Add New" at bounding box center [732, 140] width 71 height 22
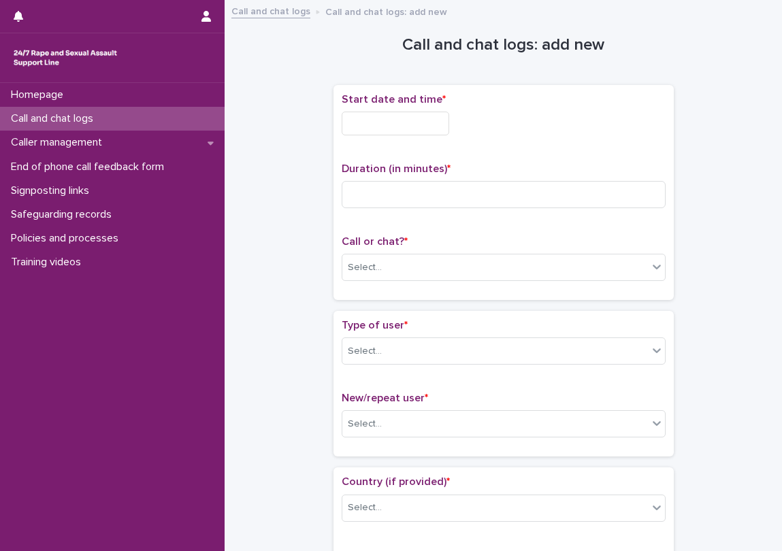
click at [408, 107] on div "Start date and time *" at bounding box center [503, 119] width 324 height 53
click at [405, 132] on input "text" at bounding box center [394, 124] width 107 height 24
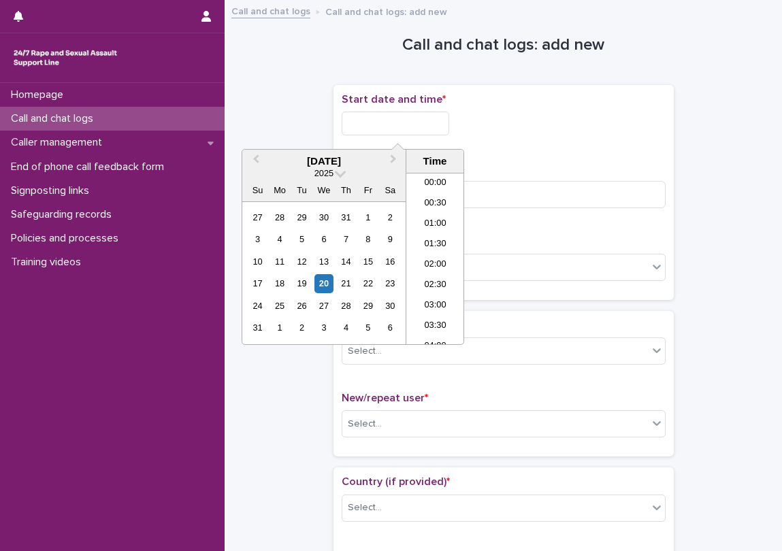
scroll to position [803, 0]
click at [445, 216] on li "20:30" at bounding box center [435, 217] width 58 height 20
click at [433, 124] on input "**********" at bounding box center [394, 124] width 107 height 24
type input "**********"
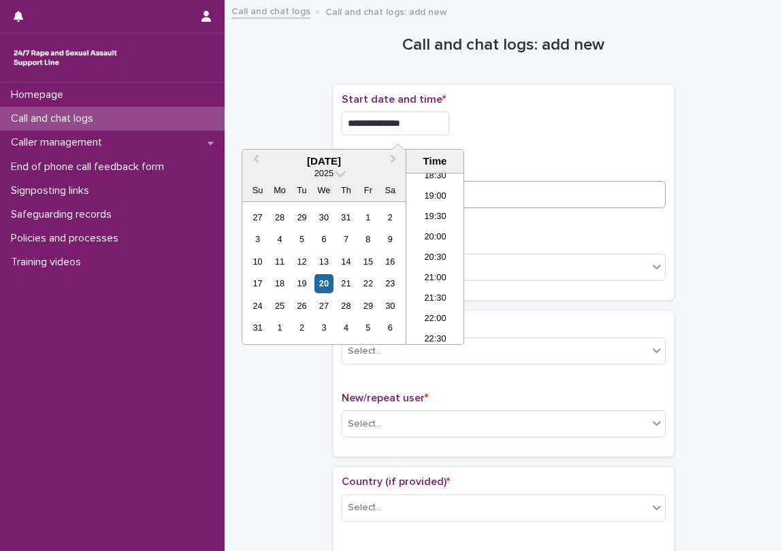
drag, startPoint x: 524, startPoint y: 137, endPoint x: 488, endPoint y: 184, distance: 59.6
click at [524, 139] on div "**********" at bounding box center [503, 119] width 324 height 53
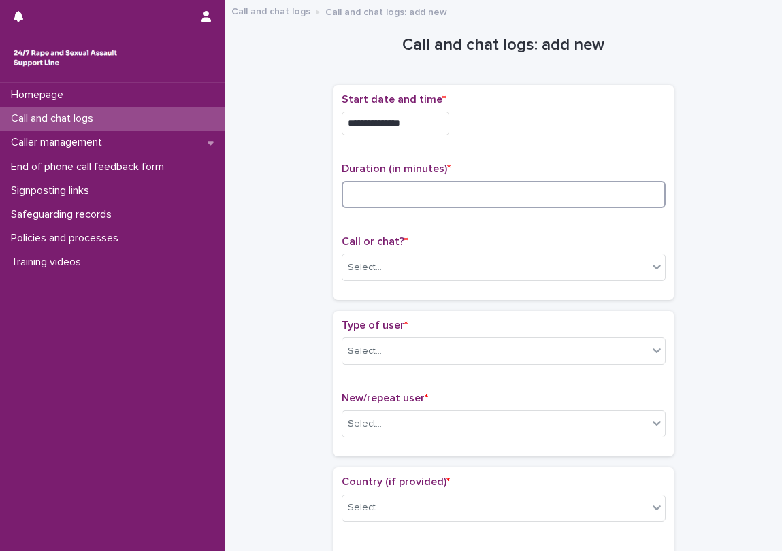
click at [484, 185] on input at bounding box center [503, 194] width 324 height 27
click at [427, 269] on div "Select..." at bounding box center [494, 267] width 305 height 22
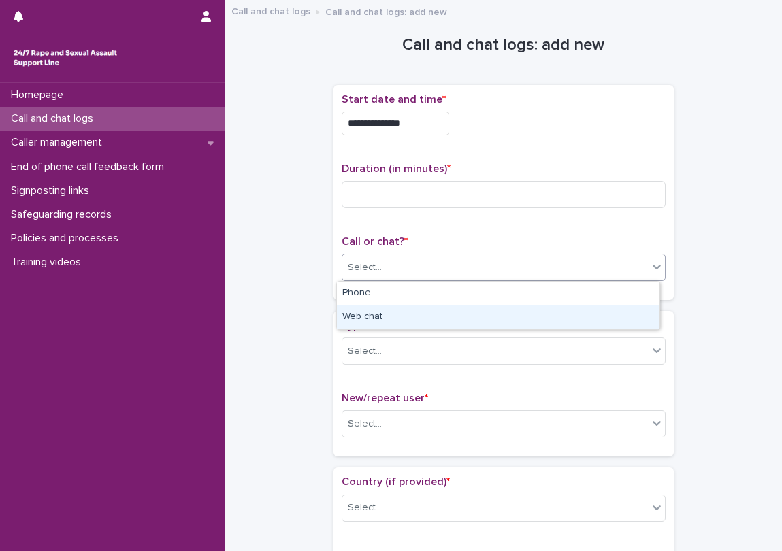
click at [384, 316] on div "Web chat" at bounding box center [498, 317] width 322 height 24
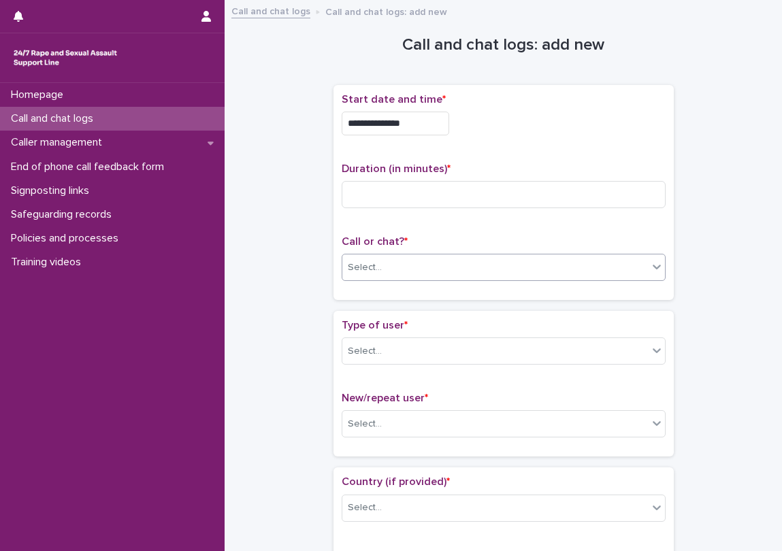
click at [361, 315] on div "Type of user * Select... New/repeat user * Select..." at bounding box center [503, 384] width 340 height 146
click at [369, 348] on div "Select..." at bounding box center [494, 351] width 305 height 22
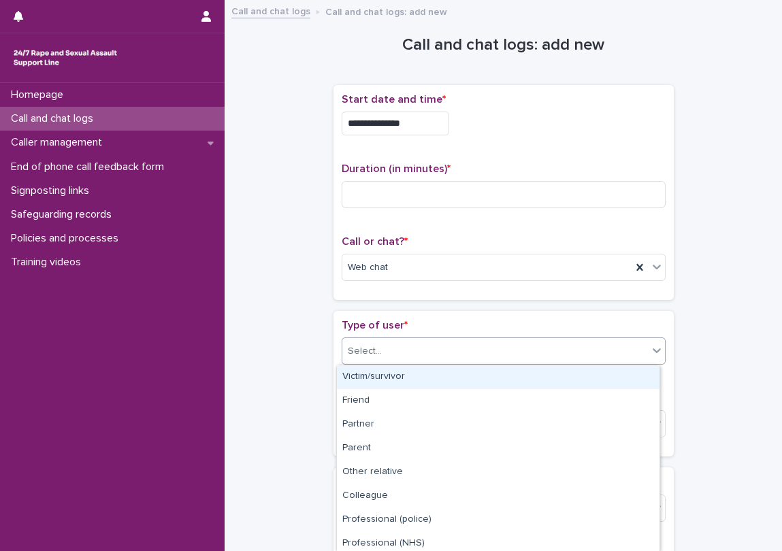
click at [385, 380] on div "Victim/survivor" at bounding box center [498, 377] width 322 height 24
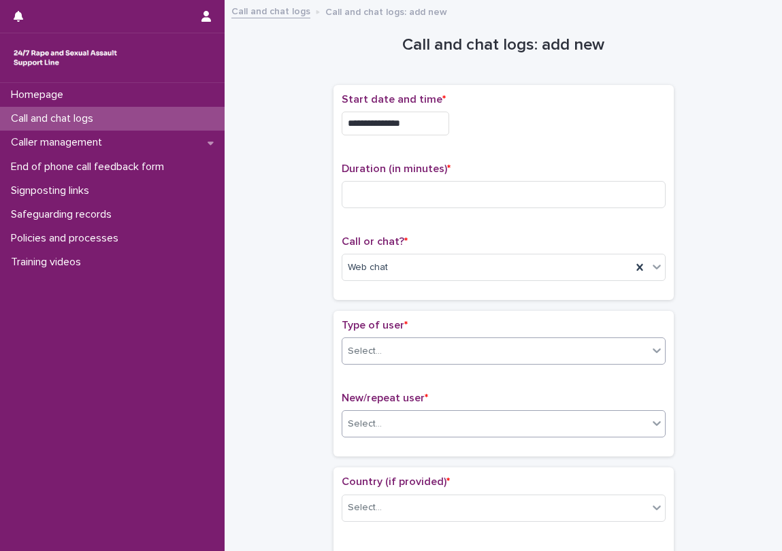
click at [368, 393] on span "New/repeat user *" at bounding box center [384, 397] width 86 height 11
click at [382, 427] on div "Select..." at bounding box center [494, 424] width 305 height 22
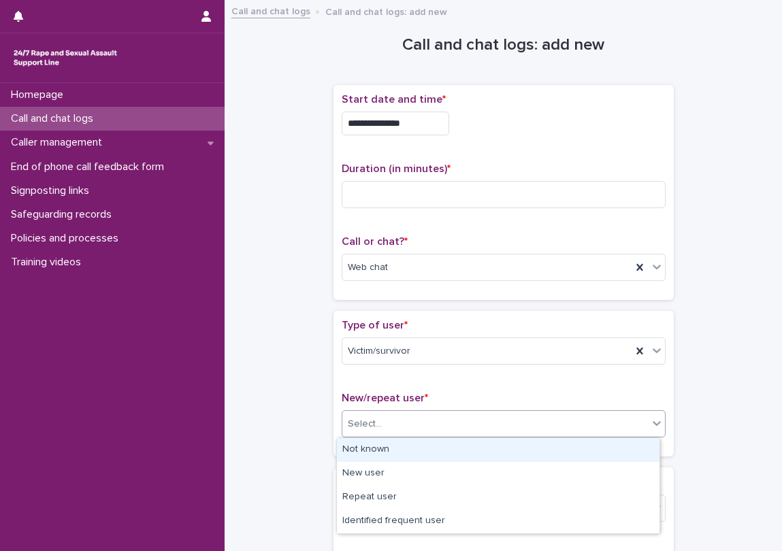
click at [431, 418] on div "Select..." at bounding box center [494, 424] width 305 height 22
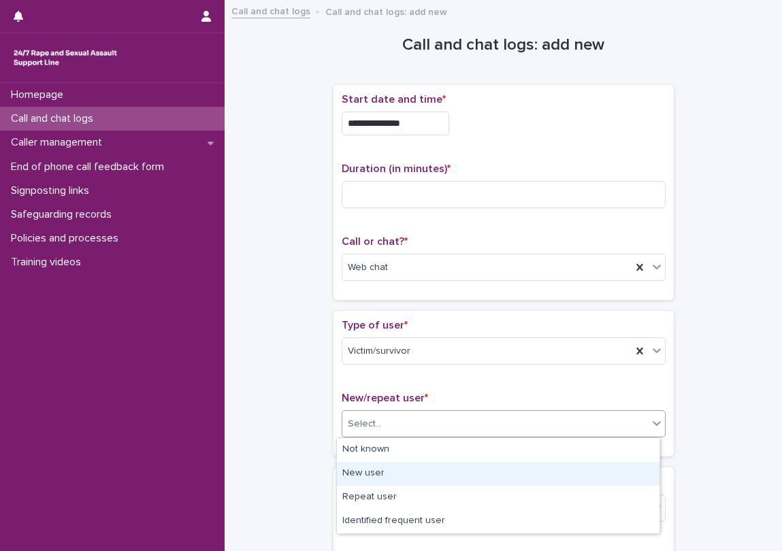
click at [400, 467] on div "New user" at bounding box center [498, 474] width 322 height 24
click at [399, 467] on div "Country (if provided) * Select... Region (if provided) * Select..." at bounding box center [503, 540] width 340 height 146
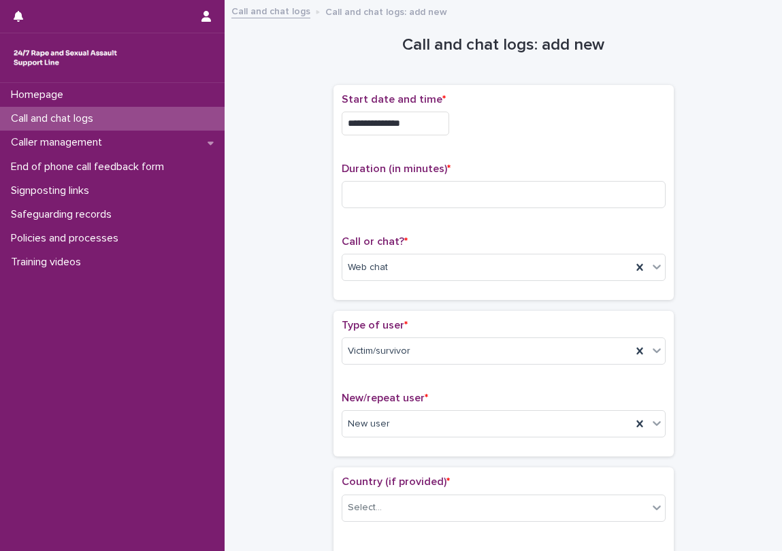
click at [379, 462] on div "Loading... Saving… Type of user * Victim/survivor New/repeat user * New user" at bounding box center [503, 389] width 340 height 156
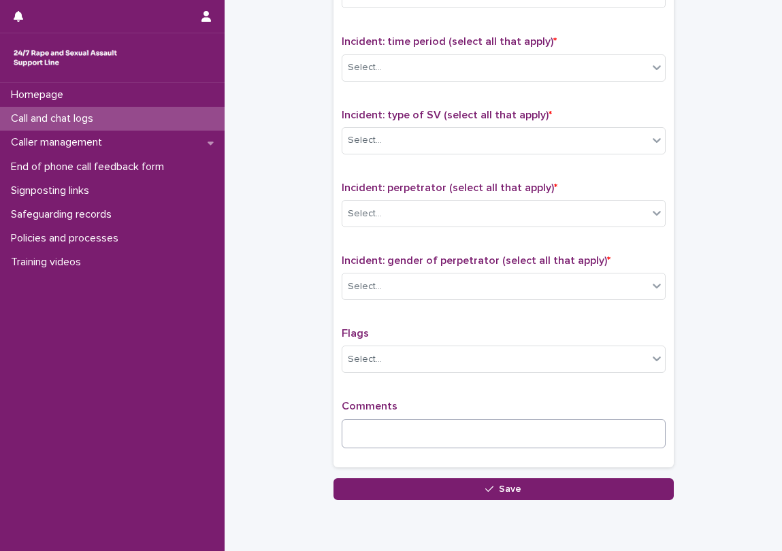
scroll to position [954, 0]
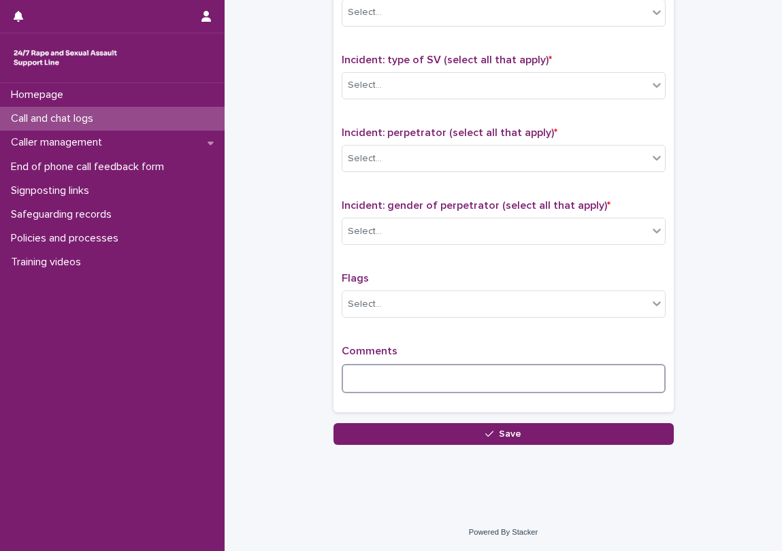
click at [412, 375] on textarea at bounding box center [503, 378] width 324 height 29
type textarea "**********"
click at [531, 377] on textarea "**********" at bounding box center [503, 378] width 324 height 29
click at [522, 386] on textarea "**********" at bounding box center [503, 378] width 324 height 29
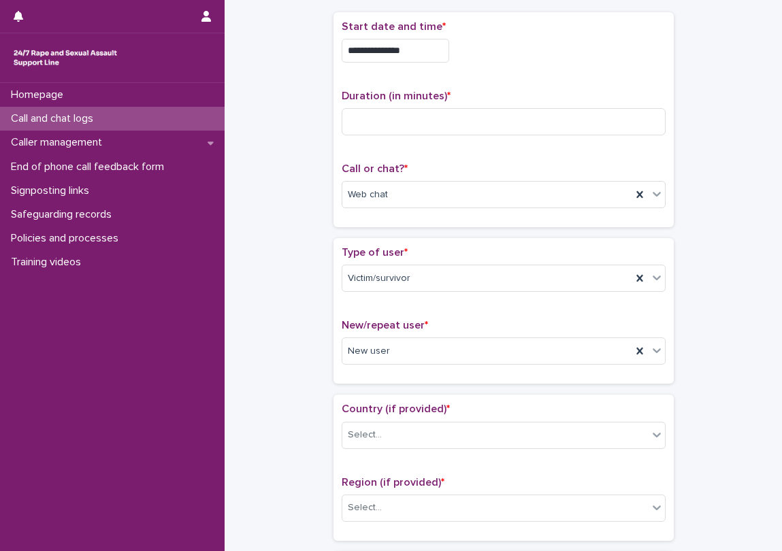
scroll to position [0, 0]
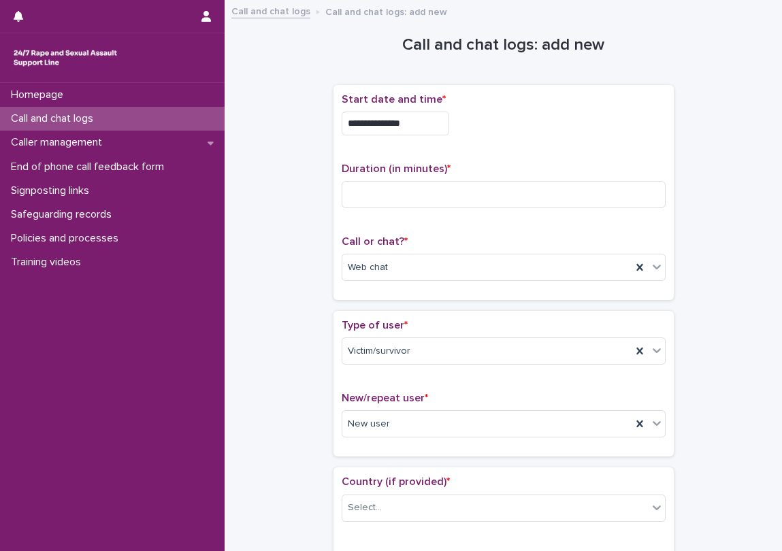
click at [507, 176] on div "Duration (in minutes) *" at bounding box center [503, 191] width 324 height 56
click at [507, 191] on input at bounding box center [503, 194] width 324 height 27
type input "**"
click at [516, 153] on div "**********" at bounding box center [503, 192] width 324 height 199
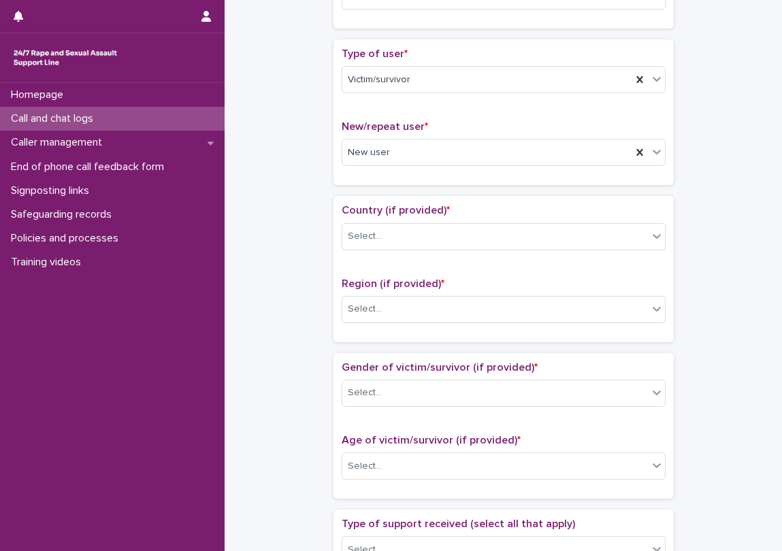
scroll to position [272, 0]
click at [405, 229] on div "Select..." at bounding box center [494, 235] width 305 height 22
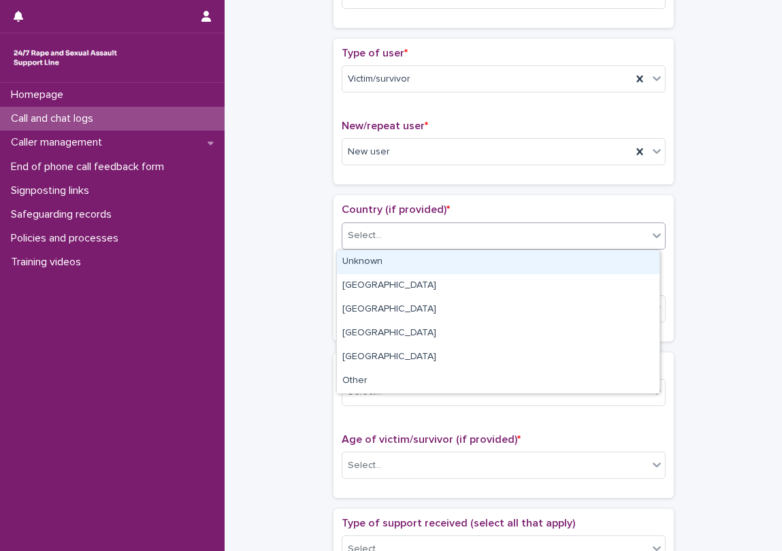
click at [404, 258] on div "Unknown" at bounding box center [498, 262] width 322 height 24
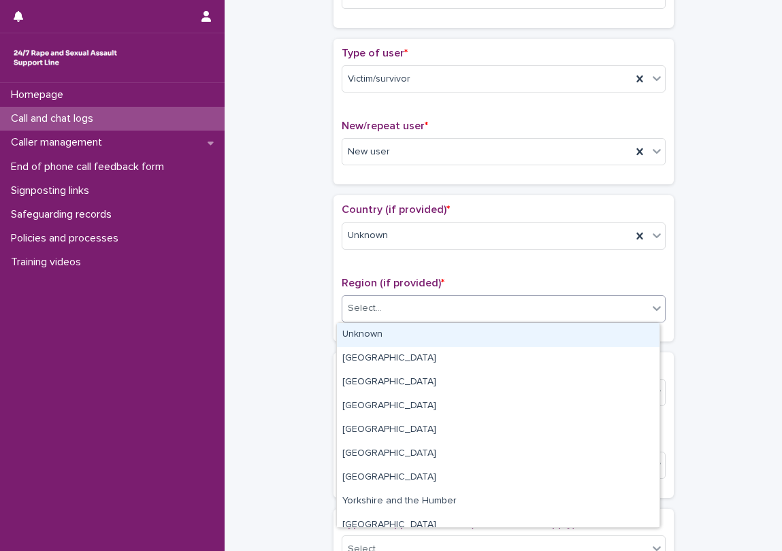
click at [369, 306] on div "Select..." at bounding box center [365, 308] width 34 height 14
click at [350, 337] on div "Unknown" at bounding box center [498, 335] width 322 height 24
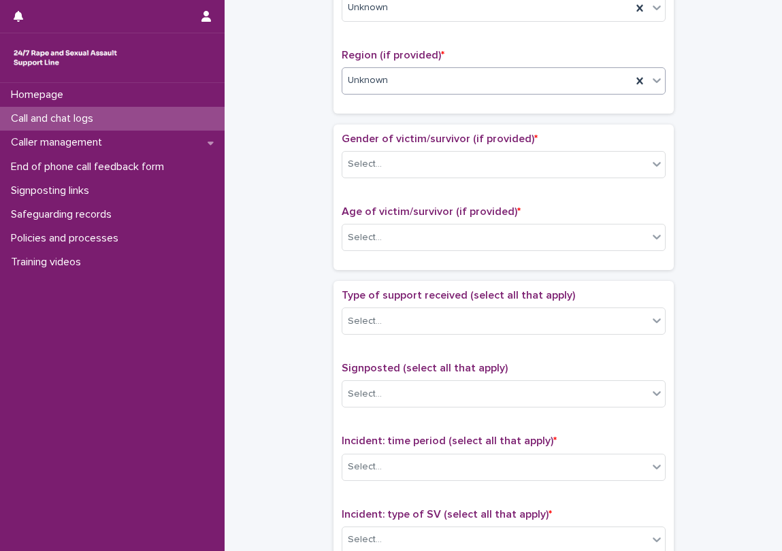
scroll to position [544, 0]
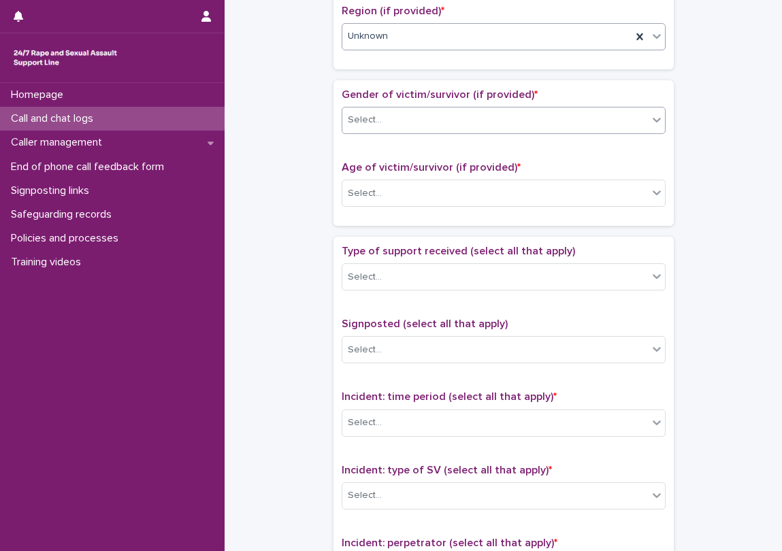
click at [348, 114] on div "Select..." at bounding box center [365, 120] width 34 height 14
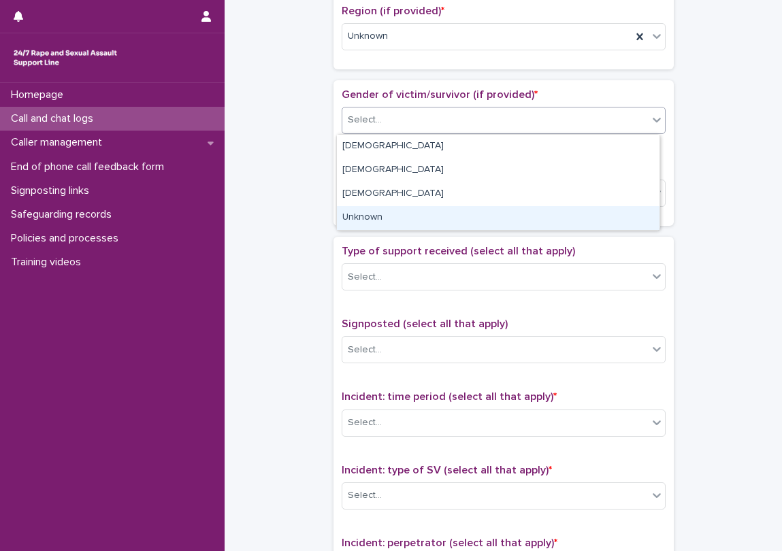
click at [348, 218] on div "Unknown" at bounding box center [498, 218] width 322 height 24
click at [358, 198] on div "Select..." at bounding box center [365, 193] width 34 height 14
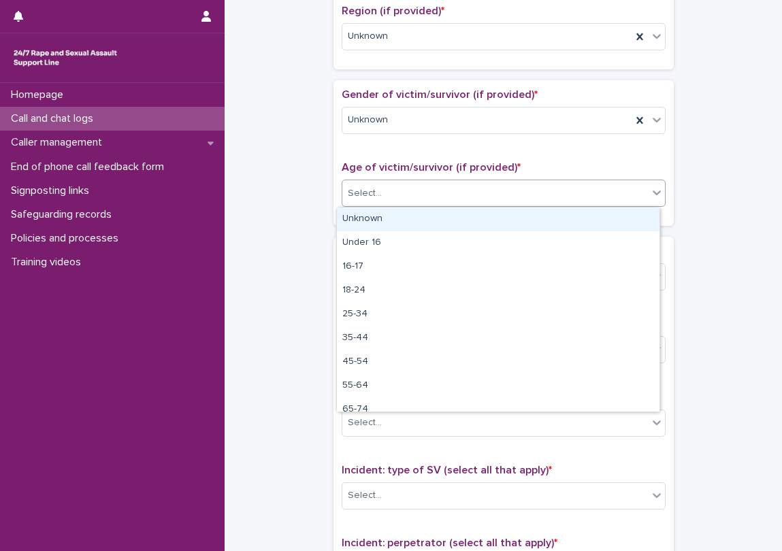
click at [356, 214] on div "Unknown" at bounding box center [498, 219] width 322 height 24
click at [346, 223] on div "Gender of victim/survivor (if provided) * Unknown Age of victim/survivor (if pr…" at bounding box center [503, 153] width 340 height 146
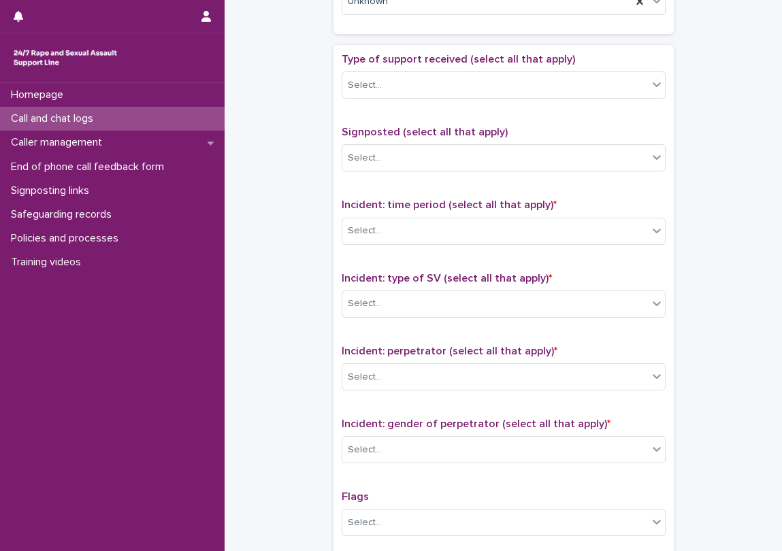
scroll to position [748, 0]
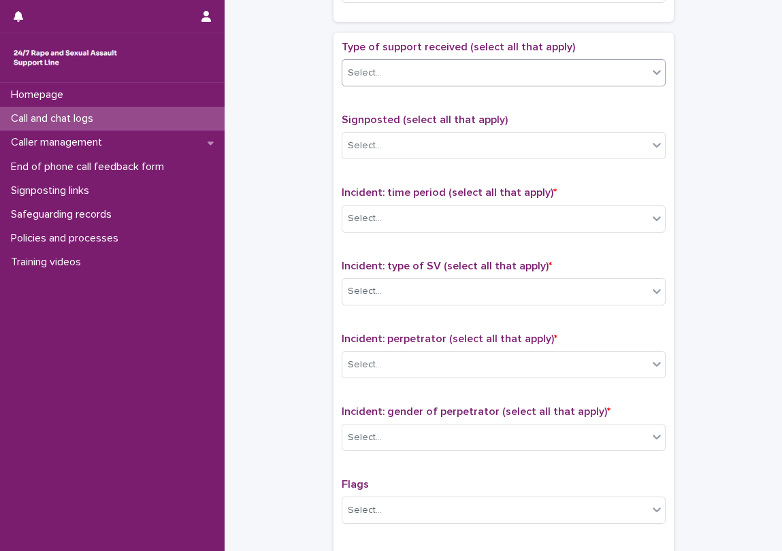
click at [401, 69] on div "Select..." at bounding box center [494, 73] width 305 height 22
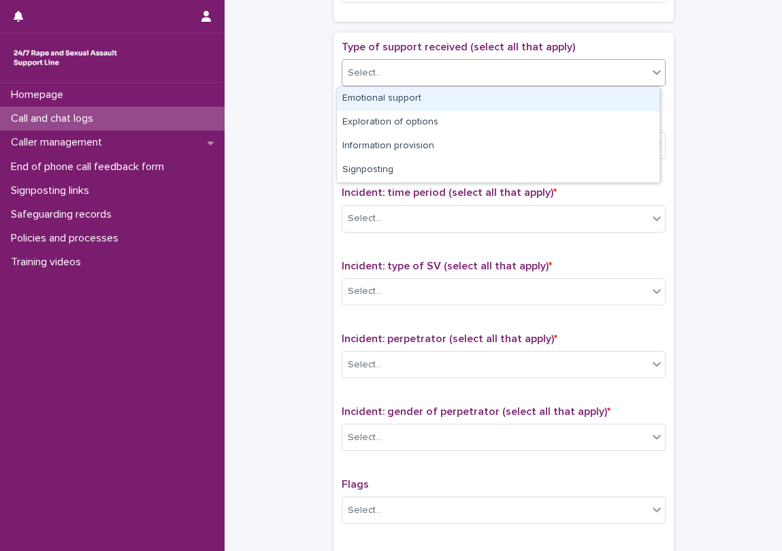
click at [400, 98] on div "Emotional support" at bounding box center [498, 99] width 322 height 24
click at [467, 71] on div "Emotional support" at bounding box center [486, 73] width 289 height 24
click at [452, 97] on div "Exploration of options" at bounding box center [498, 99] width 322 height 24
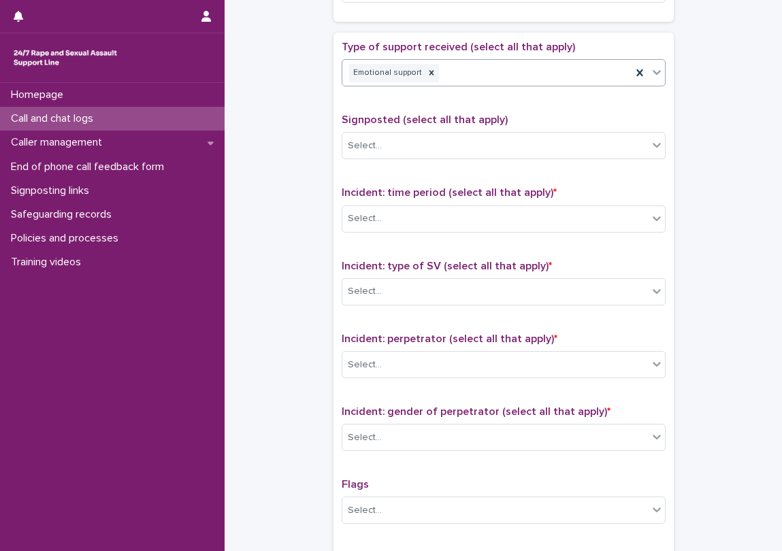
click at [439, 103] on div "**********" at bounding box center [503, 325] width 324 height 569
click at [548, 64] on div "Emotional support Exploration of options" at bounding box center [486, 73] width 289 height 24
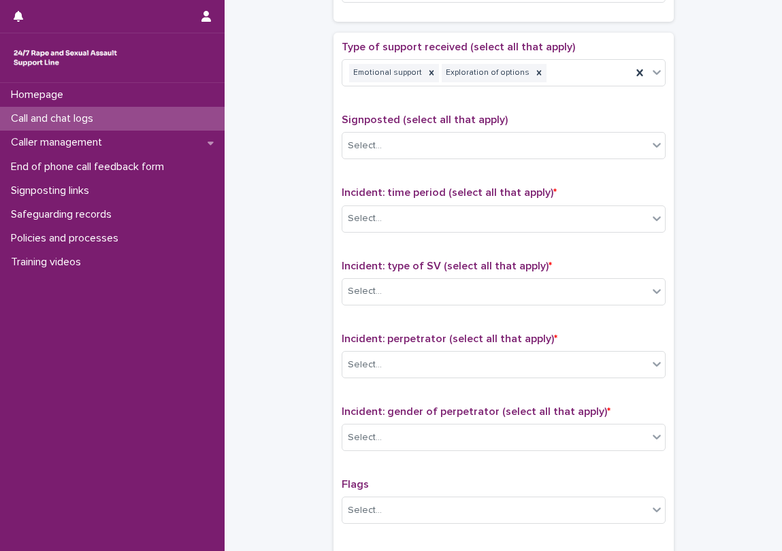
scroll to position [816, 0]
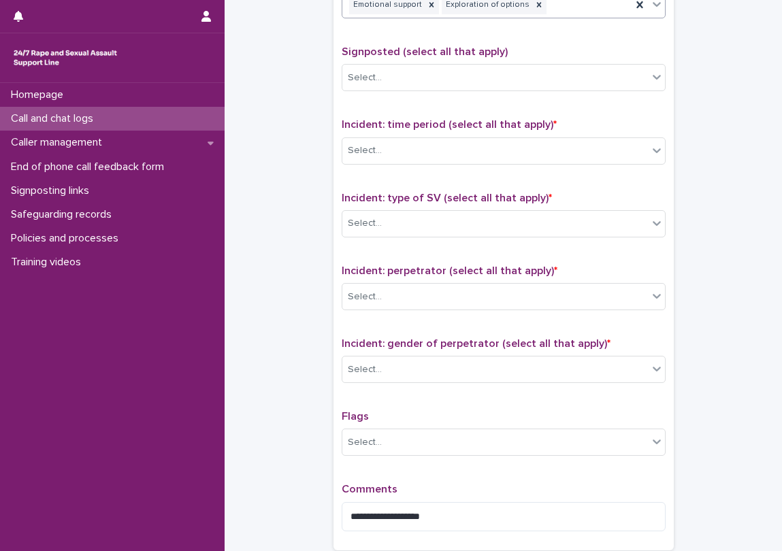
click at [551, 10] on div "Emotional support Exploration of options" at bounding box center [486, 5] width 289 height 24
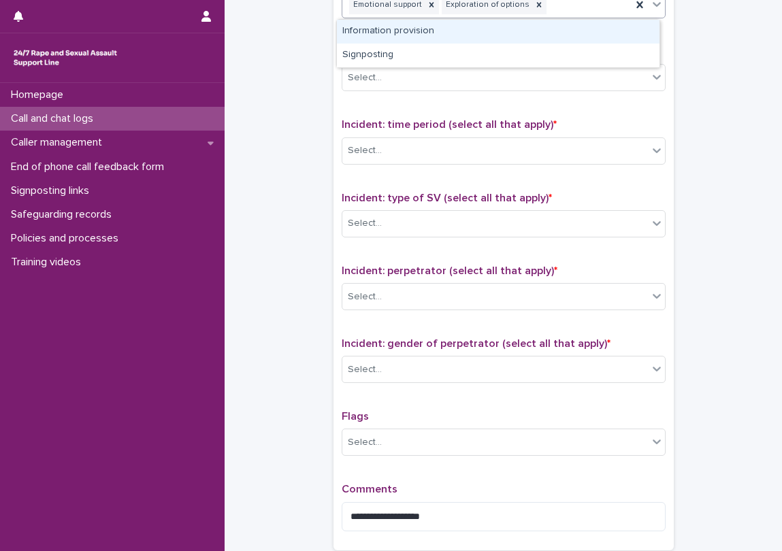
scroll to position [816, 0]
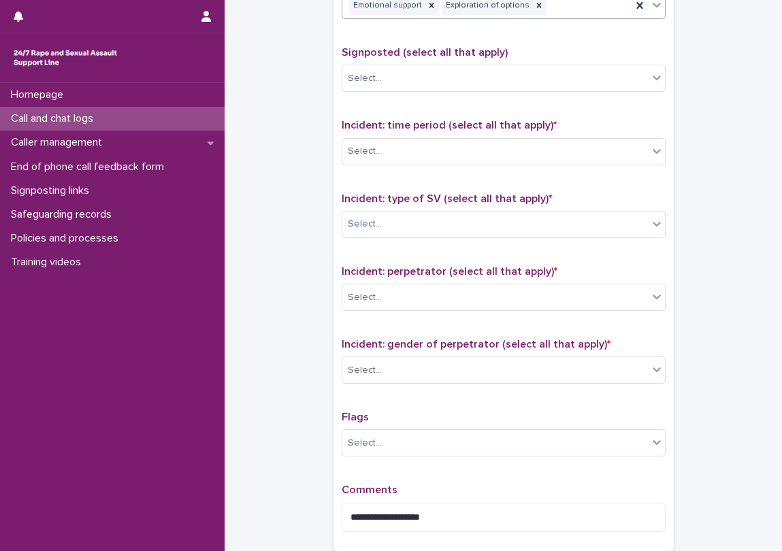
click at [492, 41] on div "**********" at bounding box center [503, 257] width 324 height 569
click at [464, 83] on div "Select..." at bounding box center [494, 78] width 305 height 22
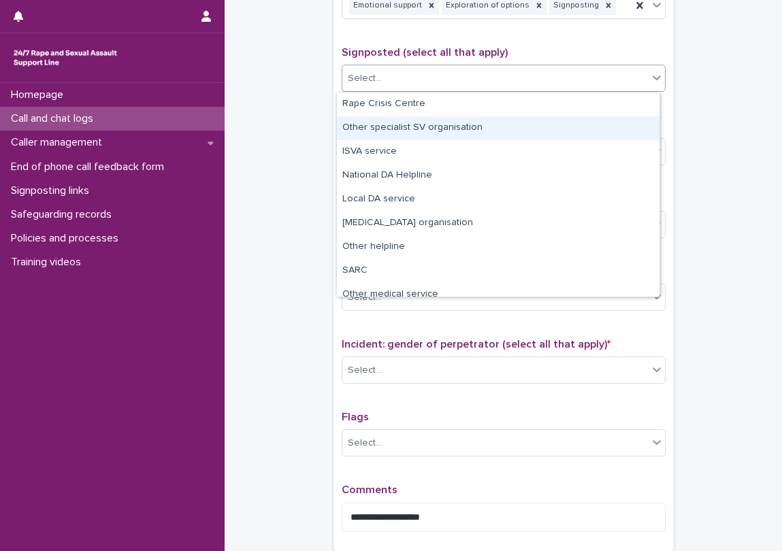
click at [392, 134] on div "Other specialist SV organisation" at bounding box center [498, 128] width 322 height 24
click at [358, 114] on div "**********" at bounding box center [503, 257] width 324 height 569
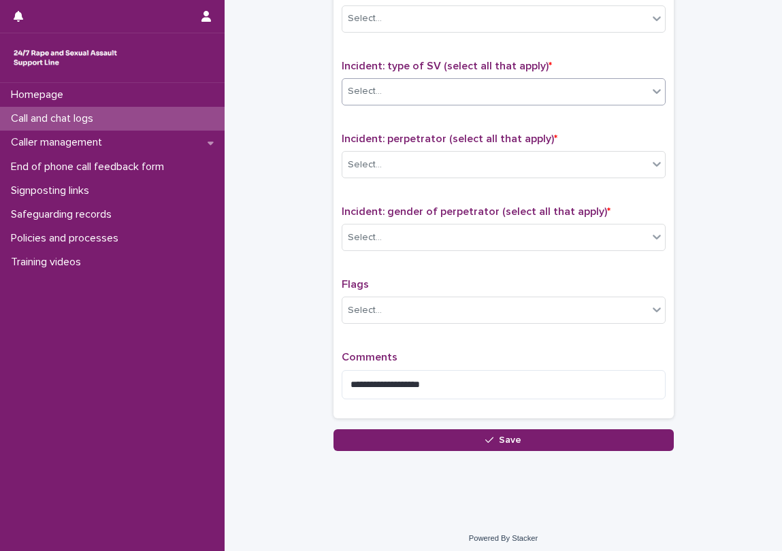
scroll to position [952, 0]
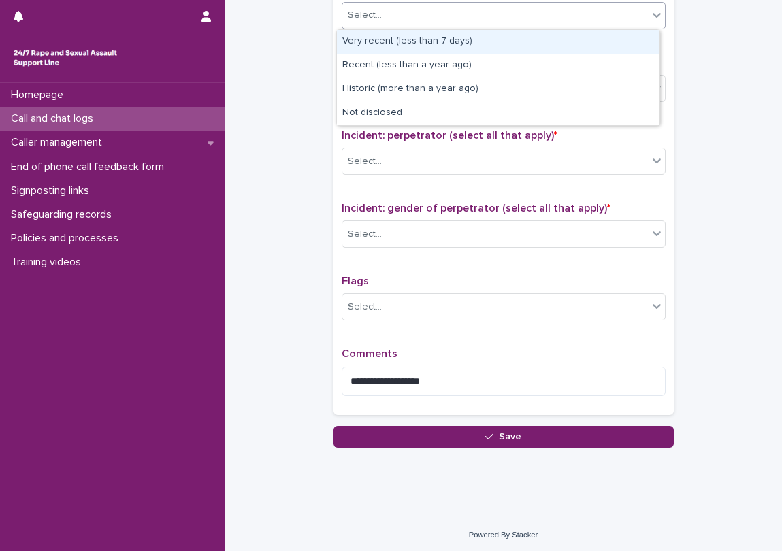
click at [437, 21] on div "Select..." at bounding box center [494, 15] width 305 height 22
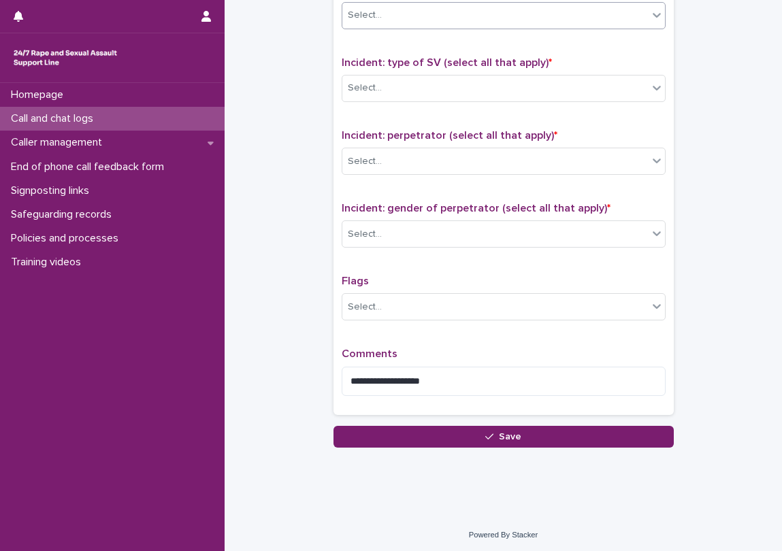
click at [427, 20] on div "Select..." at bounding box center [494, 15] width 305 height 22
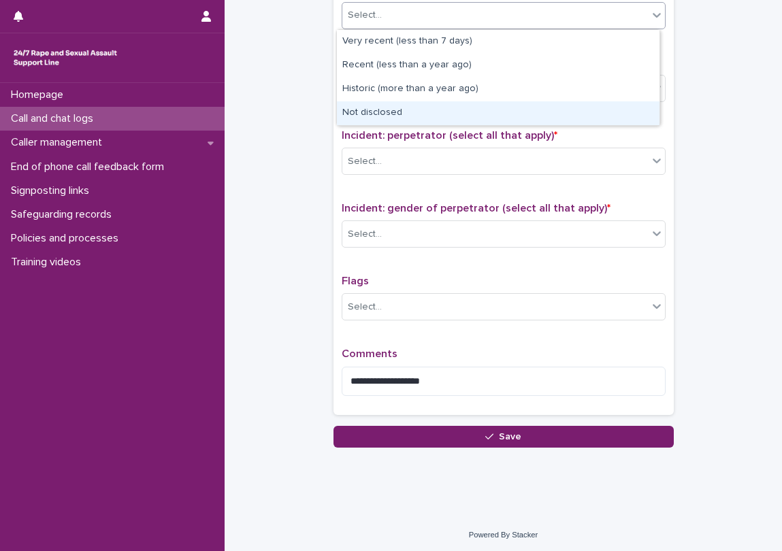
click at [386, 110] on div "Not disclosed" at bounding box center [498, 113] width 322 height 24
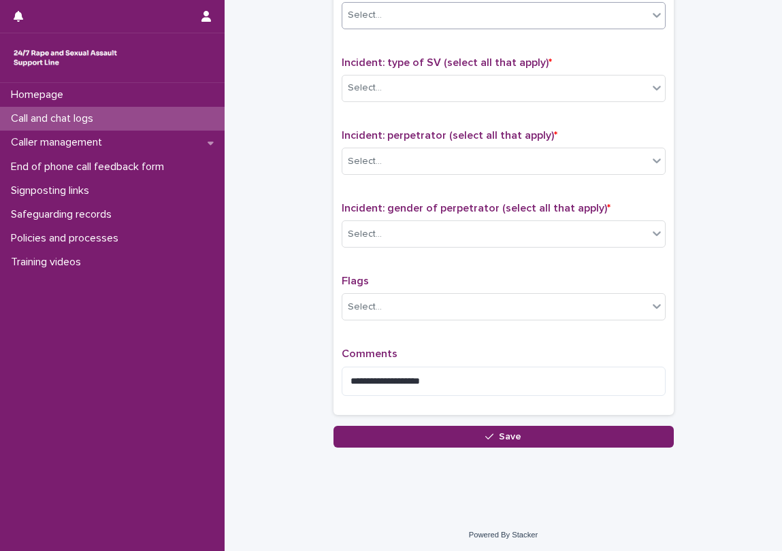
click at [392, 88] on div "Select..." at bounding box center [494, 88] width 305 height 22
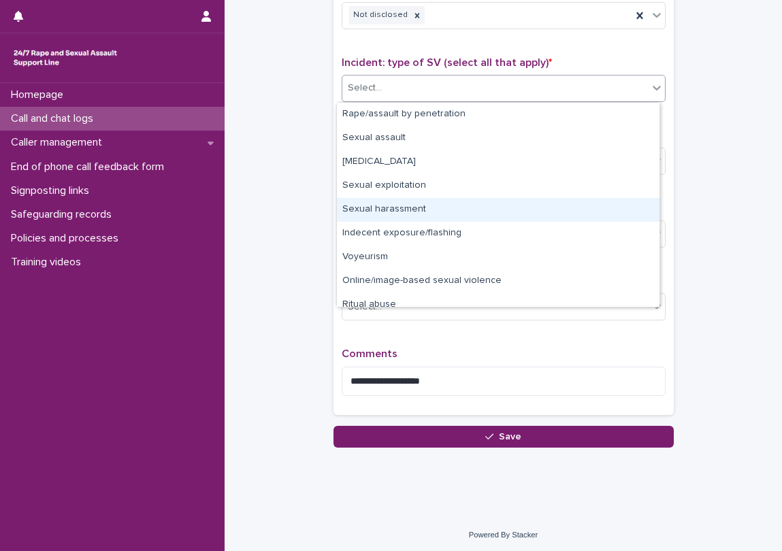
scroll to position [34, 0]
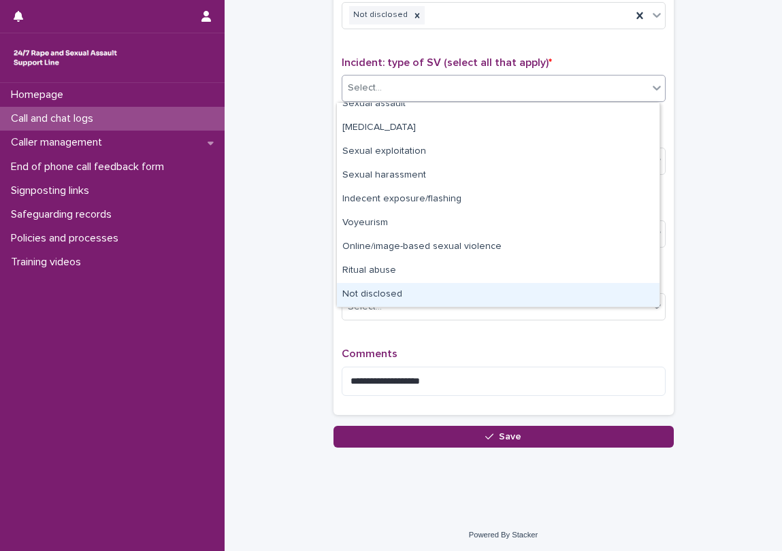
click at [388, 288] on div "Not disclosed" at bounding box center [498, 295] width 322 height 24
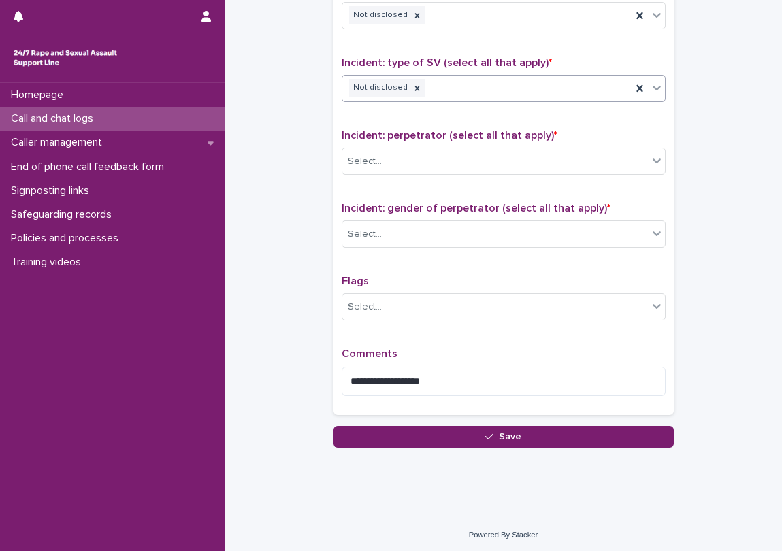
click at [333, 164] on div "**********" at bounding box center [503, 122] width 340 height 586
drag, startPoint x: 383, startPoint y: 168, endPoint x: 388, endPoint y: 173, distance: 7.7
click at [386, 170] on div "Select..." at bounding box center [494, 161] width 305 height 22
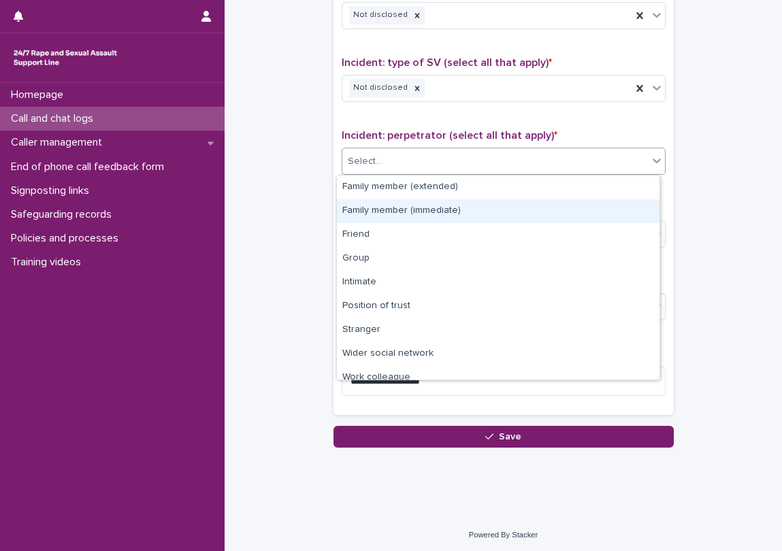
scroll to position [58, 0]
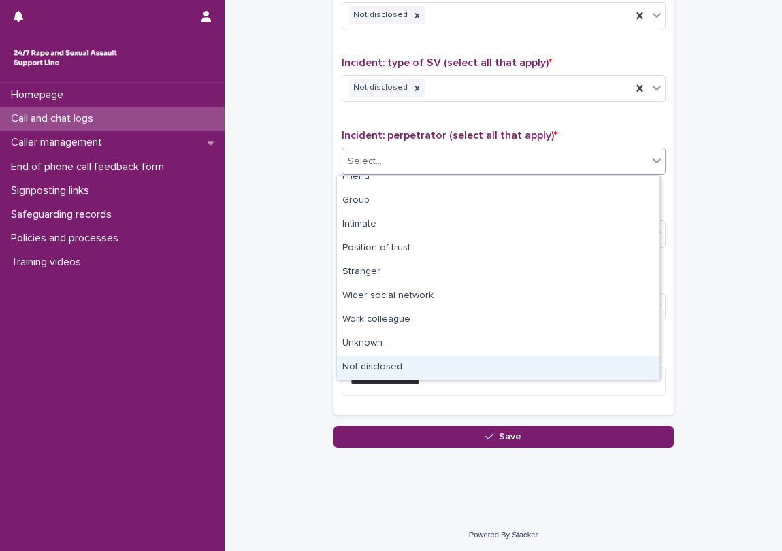
click at [380, 359] on div "Not disclosed" at bounding box center [498, 368] width 322 height 24
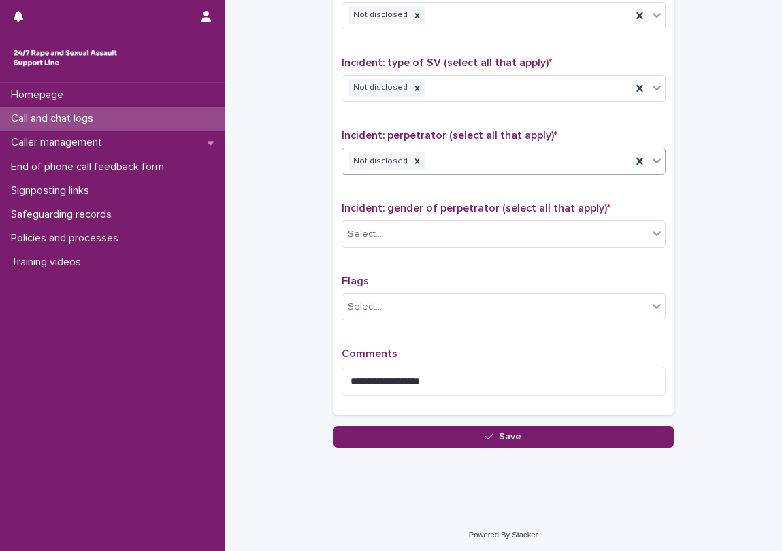
click at [341, 216] on div "Incident: gender of perpetrator (select all that apply) * Select..." at bounding box center [503, 230] width 324 height 56
click at [365, 237] on div "Select..." at bounding box center [365, 234] width 34 height 14
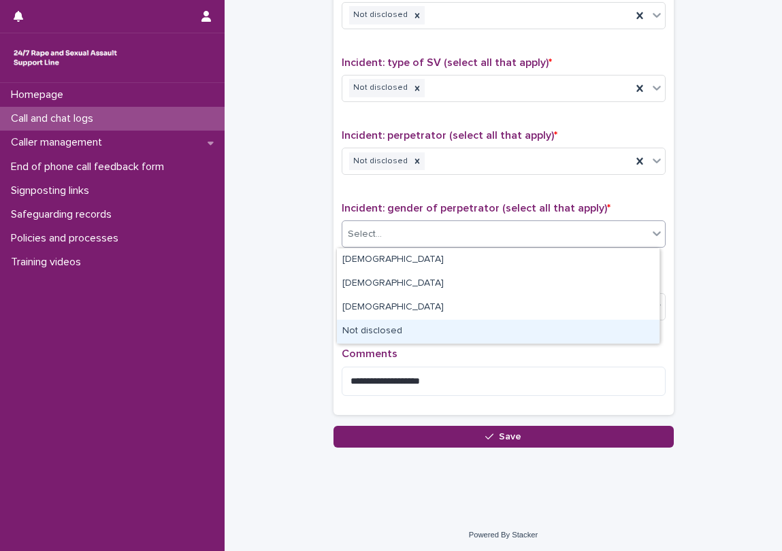
click at [420, 322] on div "Not disclosed" at bounding box center [498, 332] width 322 height 24
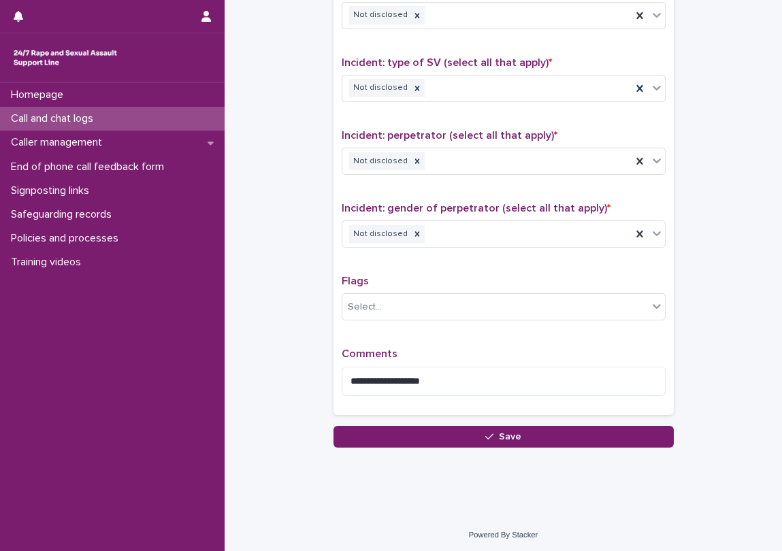
click at [424, 275] on p "Flags" at bounding box center [503, 281] width 324 height 13
drag, startPoint x: 424, startPoint y: 275, endPoint x: 420, endPoint y: 301, distance: 26.2
click at [424, 276] on p "Flags" at bounding box center [503, 281] width 324 height 13
click at [420, 302] on div "Select..." at bounding box center [494, 307] width 305 height 22
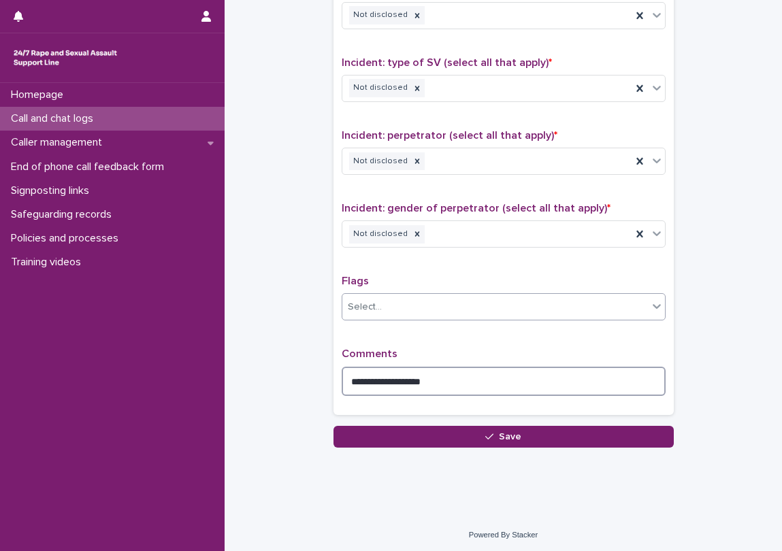
click at [467, 375] on textarea "**********" at bounding box center [503, 381] width 324 height 29
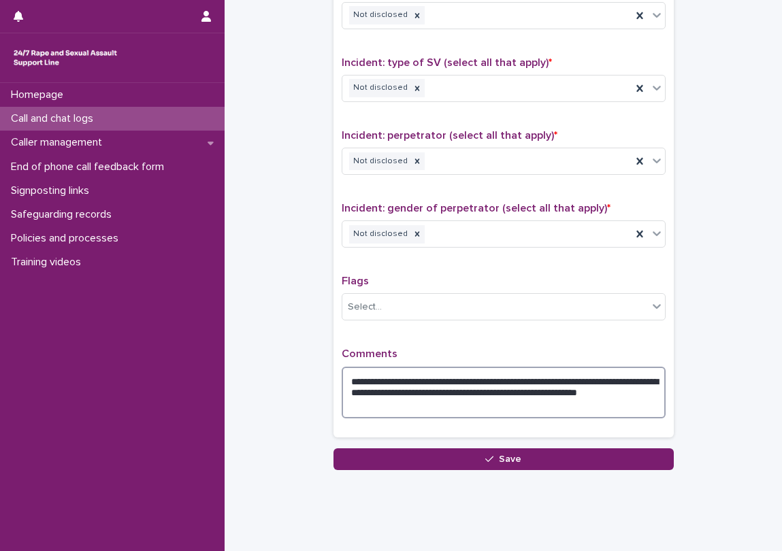
type textarea "**********"
click at [395, 324] on div "Flags Select..." at bounding box center [503, 303] width 324 height 56
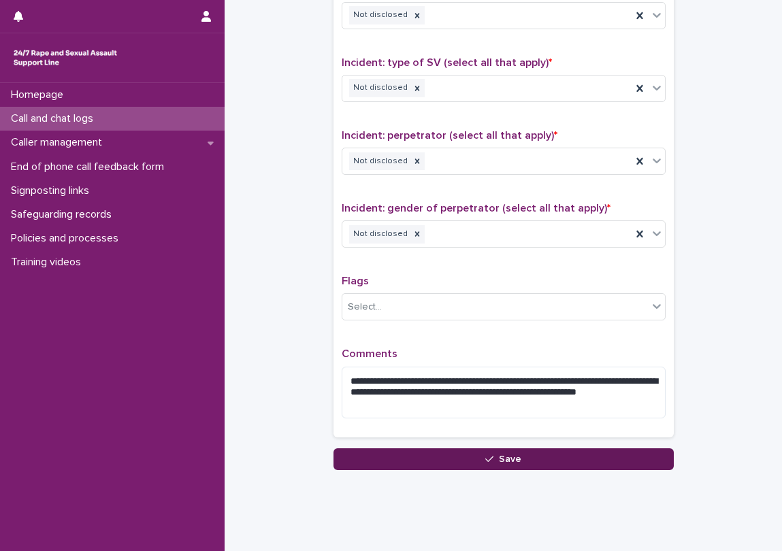
click at [444, 460] on button "Save" at bounding box center [503, 459] width 340 height 22
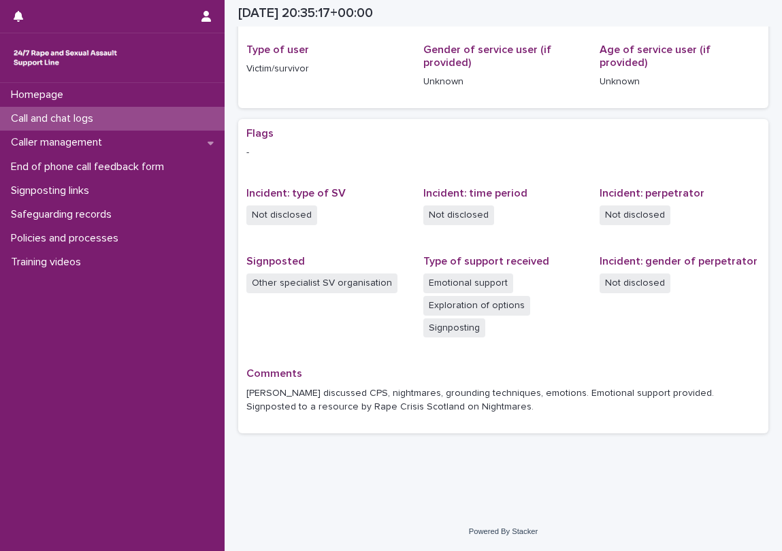
scroll to position [177, 0]
click at [188, 115] on div "Call and chat logs" at bounding box center [112, 119] width 224 height 24
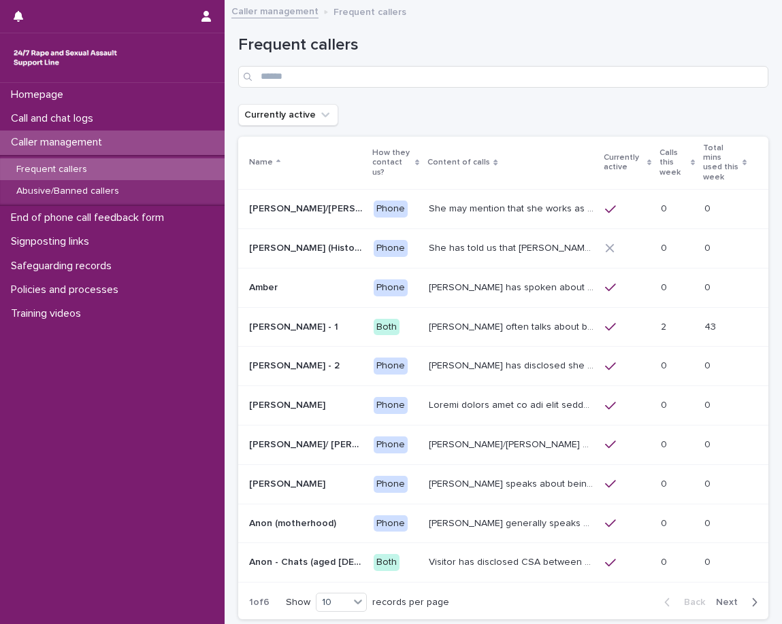
click at [159, 146] on div "Caller management" at bounding box center [112, 143] width 224 height 24
click at [52, 441] on div "Homepage Call and chat logs Caller management Frequent callers Abusive/Banned c…" at bounding box center [112, 353] width 224 height 541
click at [436, 31] on div "Frequent callers" at bounding box center [503, 56] width 530 height 96
click at [418, 93] on div "Frequent callers" at bounding box center [503, 56] width 530 height 96
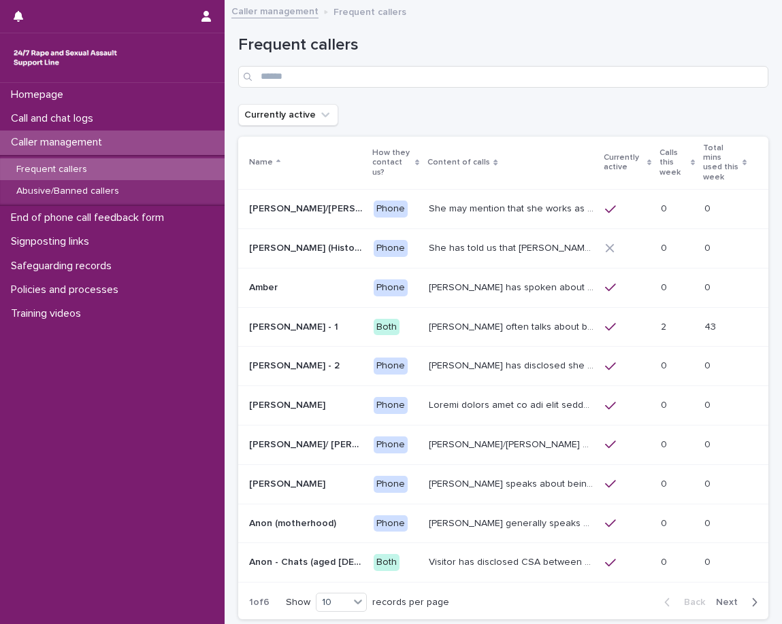
drag, startPoint x: 418, startPoint y: 93, endPoint x: 402, endPoint y: 100, distance: 17.1
click at [418, 93] on div "Frequent callers" at bounding box center [503, 56] width 530 height 96
click at [84, 446] on div "Homepage Call and chat logs Caller management Frequent callers Abusive/Banned c…" at bounding box center [112, 353] width 224 height 541
drag, startPoint x: 56, startPoint y: 492, endPoint x: 41, endPoint y: 496, distance: 16.0
click at [56, 492] on div "Homepage Call and chat logs Caller management Frequent callers Abusive/Banned c…" at bounding box center [112, 353] width 224 height 541
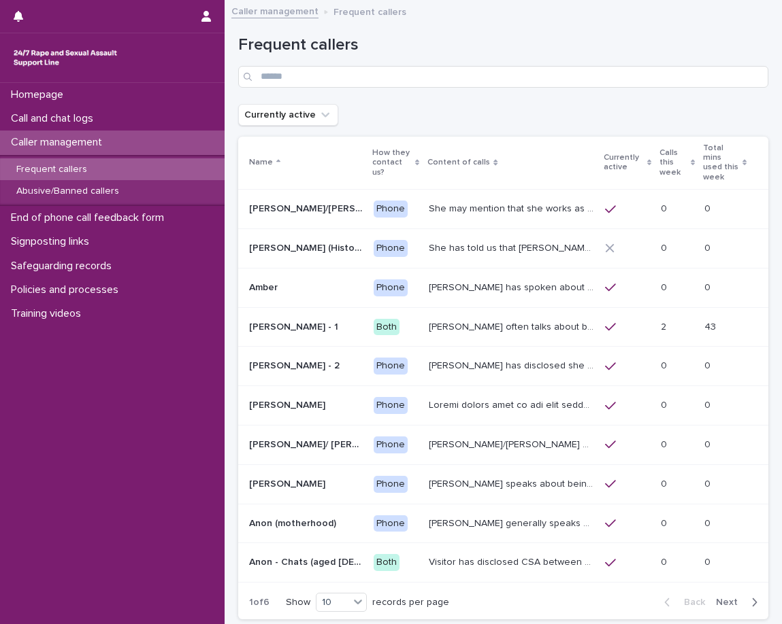
click at [727, 598] on span "Next" at bounding box center [731, 603] width 30 height 10
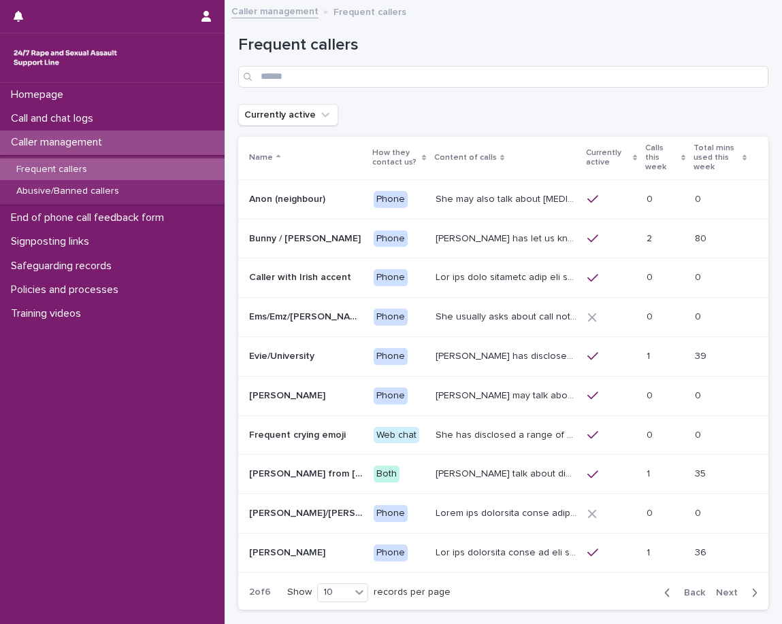
click at [664, 592] on div "button" at bounding box center [670, 593] width 12 height 12
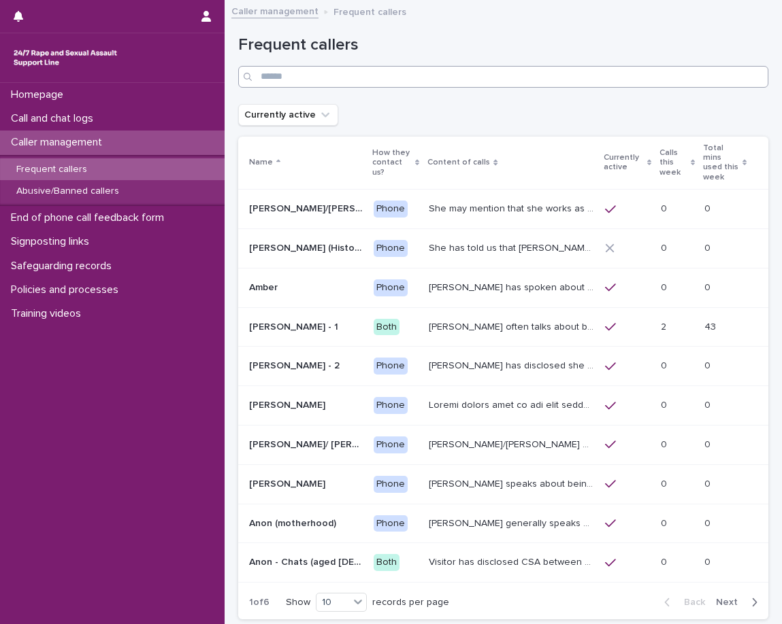
drag, startPoint x: 488, startPoint y: 88, endPoint x: 507, endPoint y: 76, distance: 22.6
click at [507, 76] on div "Frequent callers" at bounding box center [503, 56] width 530 height 96
click at [62, 199] on div "Abusive/Banned callers" at bounding box center [112, 191] width 224 height 22
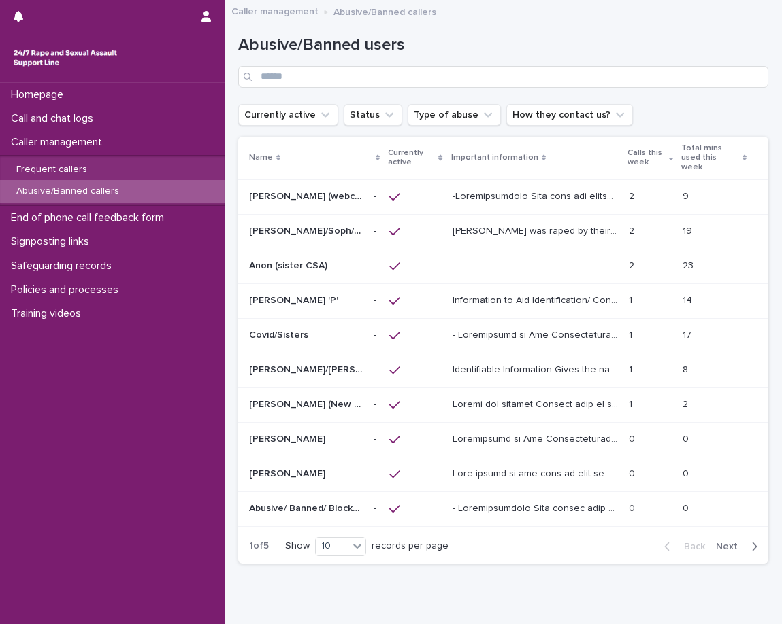
click at [578, 226] on p "Alice was raped by their partner last year and they're currently facing ongoing…" at bounding box center [536, 230] width 168 height 14
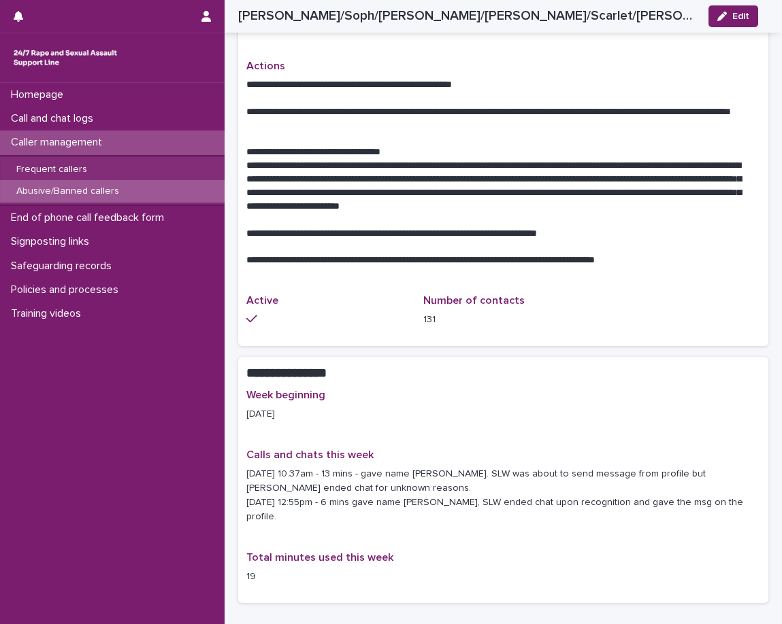
scroll to position [1020, 0]
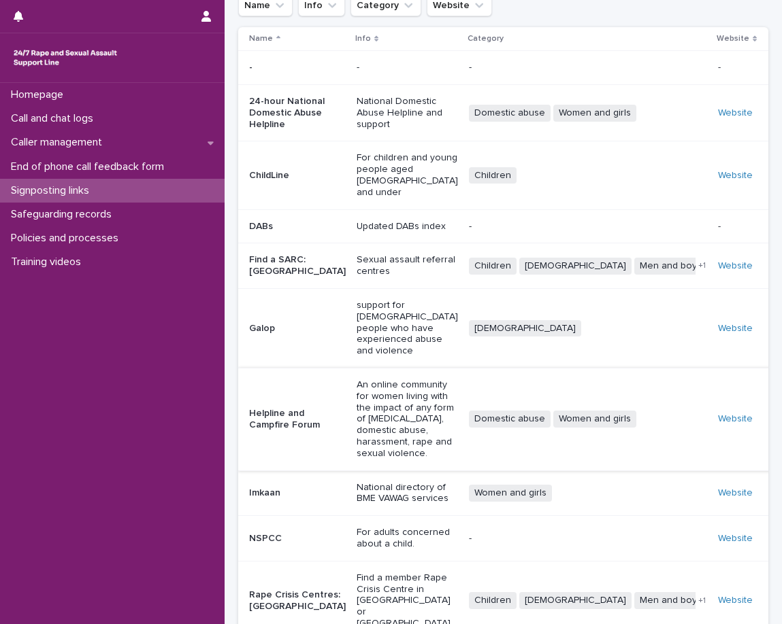
scroll to position [158, 0]
